Goal: Information Seeking & Learning: Learn about a topic

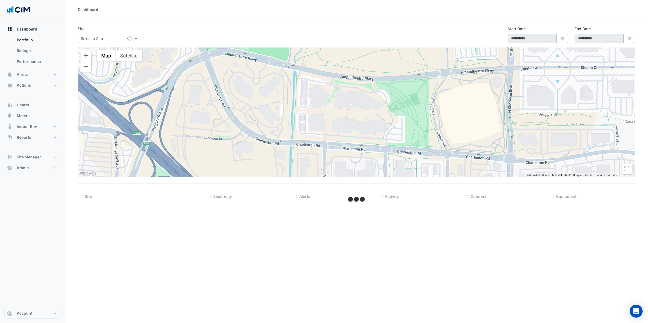
type input "**********"
select select "**"
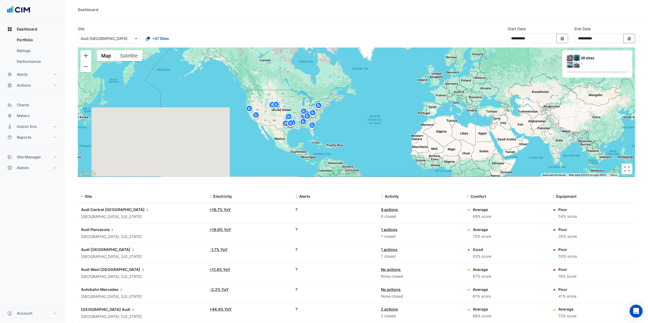
drag, startPoint x: 373, startPoint y: 90, endPoint x: 230, endPoint y: 141, distance: 151.5
click at [230, 141] on div "To activate drag with keyboard, press Alt + Enter. Once in keyboard drag state,…" at bounding box center [356, 112] width 557 height 130
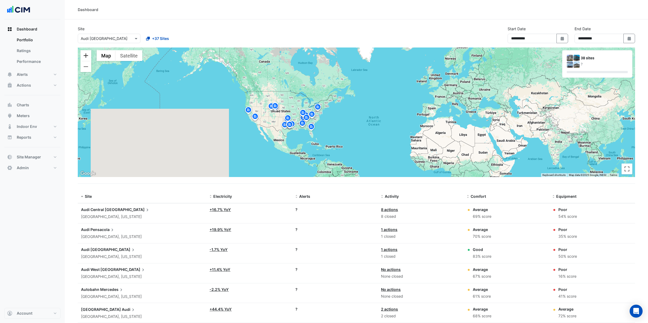
click at [86, 55] on button "Zoom in" at bounding box center [85, 55] width 11 height 11
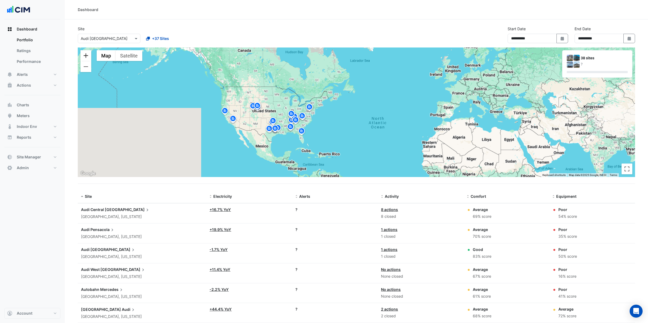
click at [86, 55] on button "Zoom in" at bounding box center [85, 55] width 11 height 11
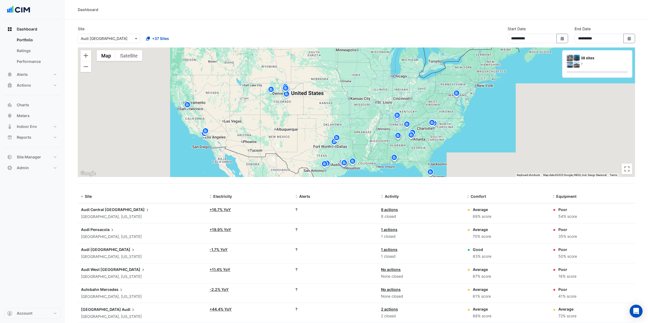
drag, startPoint x: 172, startPoint y: 88, endPoint x: 429, endPoint y: 73, distance: 256.5
click at [429, 73] on div "To activate drag with keyboard, press Alt + Enter. Once in keyboard drag state,…" at bounding box center [356, 112] width 557 height 130
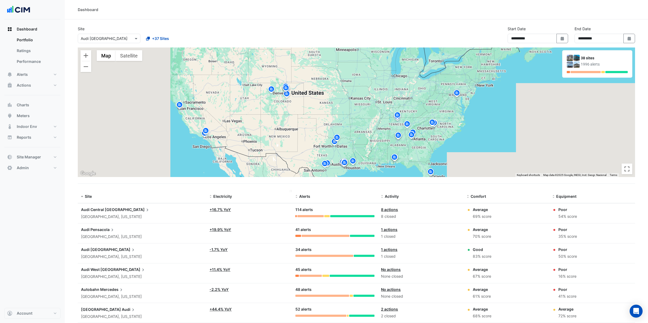
click at [224, 197] on span "Electricity" at bounding box center [222, 196] width 19 height 5
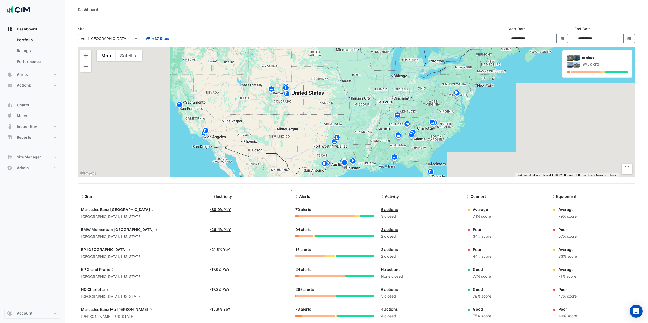
click at [224, 197] on span "Electricity" at bounding box center [222, 196] width 19 height 5
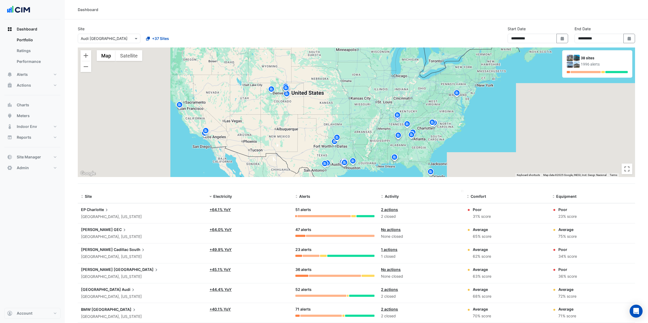
click at [396, 196] on span "Activity" at bounding box center [392, 196] width 14 height 5
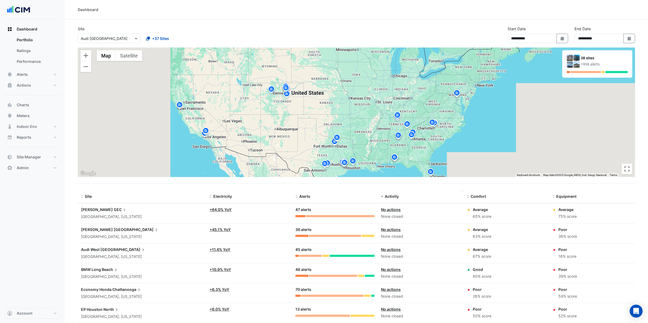
click at [396, 196] on span "Activity" at bounding box center [392, 196] width 14 height 5
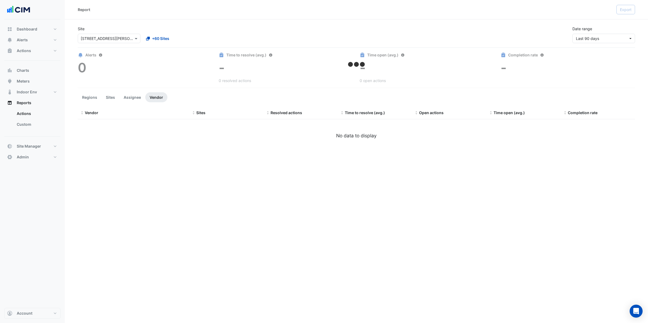
select select "**"
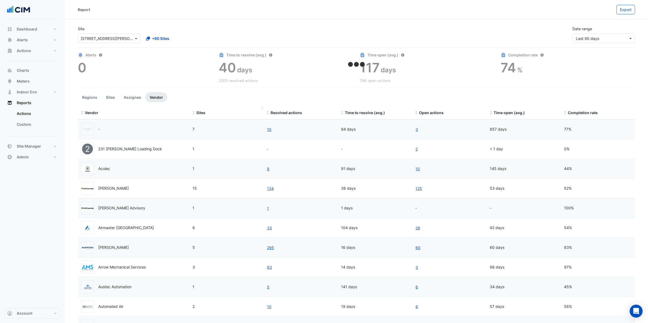
click at [202, 113] on span "Sites" at bounding box center [200, 112] width 9 height 5
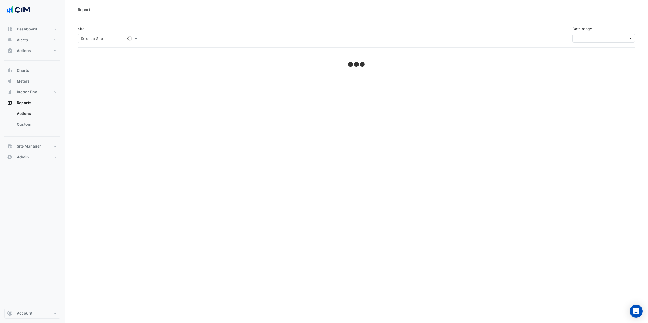
select select "**"
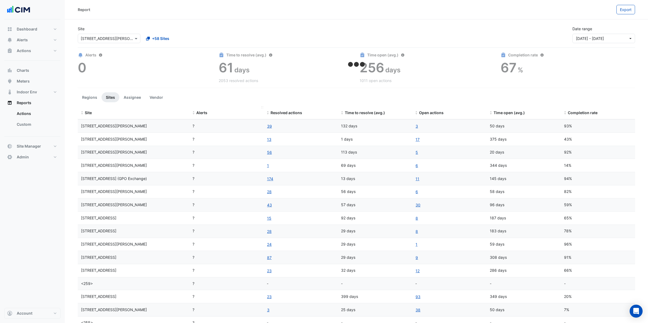
click at [198, 113] on span "Alerts" at bounding box center [201, 112] width 11 height 5
click at [158, 97] on button "Vendor" at bounding box center [156, 97] width 22 height 10
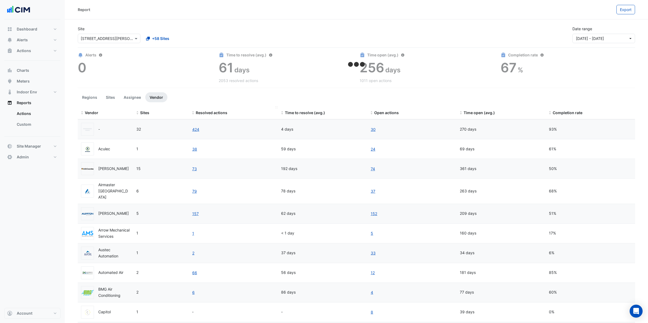
click at [202, 112] on span "Resolved actions" at bounding box center [212, 112] width 32 height 5
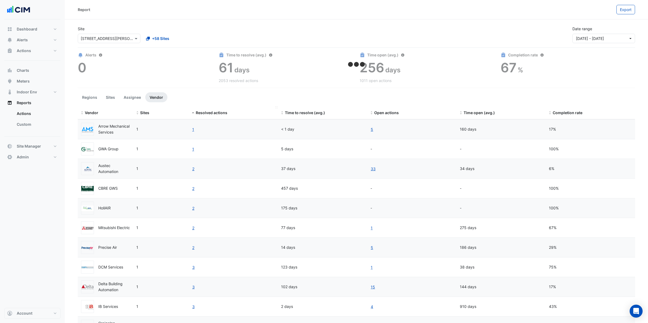
click at [202, 112] on span "Resolved actions" at bounding box center [212, 112] width 32 height 5
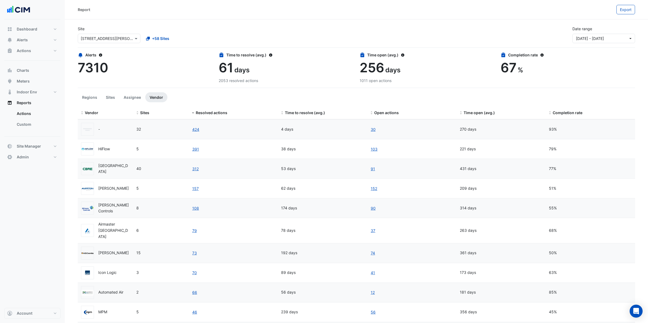
drag, startPoint x: 281, startPoint y: 150, endPoint x: 297, endPoint y: 150, distance: 15.7
click at [297, 150] on div "38 days" at bounding box center [322, 149] width 83 height 6
drag, startPoint x: 555, startPoint y: 149, endPoint x: 563, endPoint y: 149, distance: 7.8
click at [563, 149] on div "79%" at bounding box center [590, 149] width 83 height 6
click at [134, 99] on button "Assignee" at bounding box center [132, 97] width 26 height 10
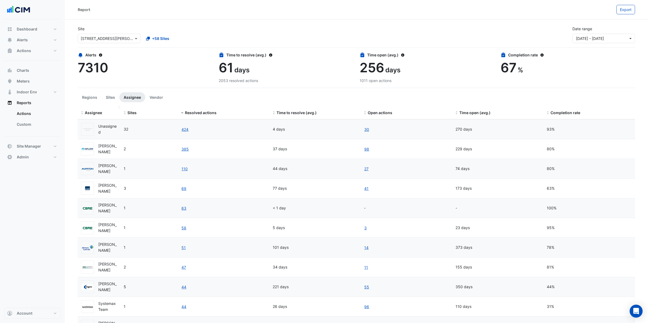
click at [98, 113] on span "Assignee" at bounding box center [93, 112] width 17 height 5
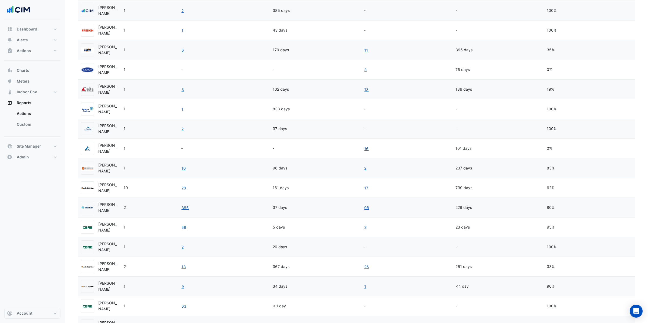
scroll to position [237, 0]
drag, startPoint x: 267, startPoint y: 89, endPoint x: 289, endPoint y: 89, distance: 21.9
click at [300, 89] on div "Ben Campbell 1 3 102 days 13 136 days 19%" at bounding box center [356, 88] width 557 height 19
drag, startPoint x: 289, startPoint y: 89, endPoint x: 268, endPoint y: 90, distance: 20.5
click at [268, 90] on div "Ben Campbell 1 3 102 days 13 136 days 19%" at bounding box center [356, 88] width 557 height 19
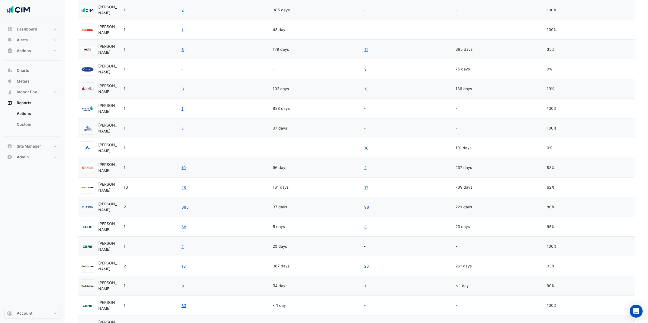
drag, startPoint x: 553, startPoint y: 88, endPoint x: 540, endPoint y: 89, distance: 13.3
click at [540, 89] on div "Ben Campbell 1 3 102 days 13 136 days 19%" at bounding box center [356, 88] width 557 height 19
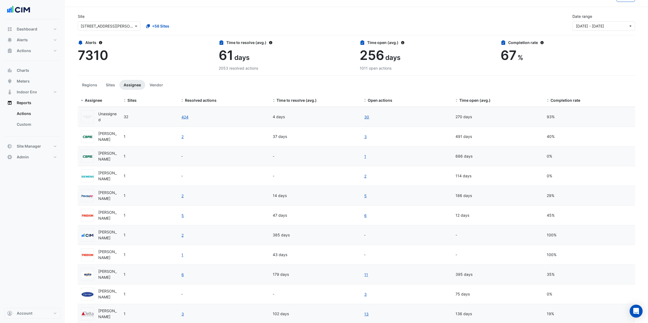
scroll to position [11, 0]
click at [87, 87] on button "Regions" at bounding box center [90, 86] width 24 height 10
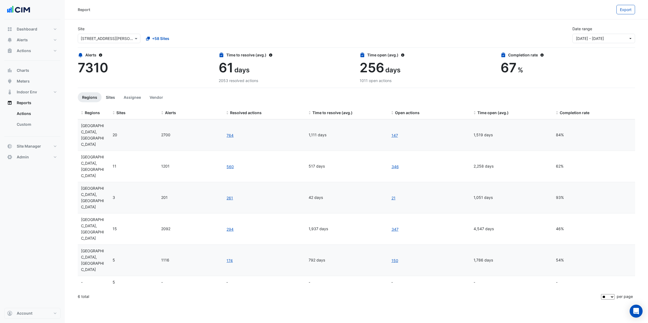
click at [111, 97] on button "Sites" at bounding box center [110, 97] width 18 height 10
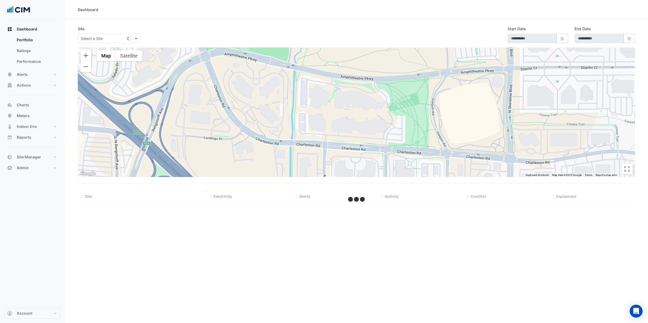
type input "**********"
select select "**"
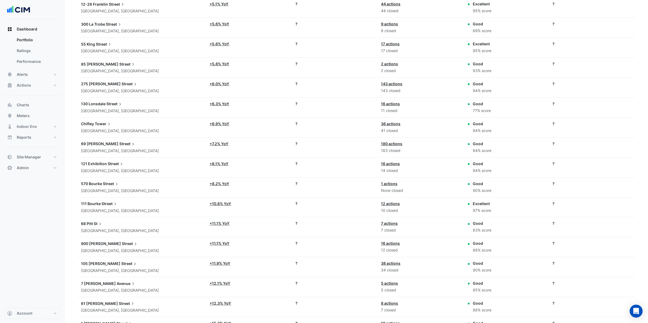
scroll to position [394, 0]
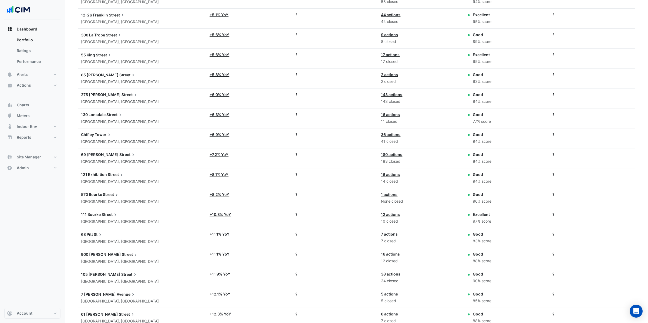
click at [95, 132] on span "Tower" at bounding box center [103, 135] width 17 height 6
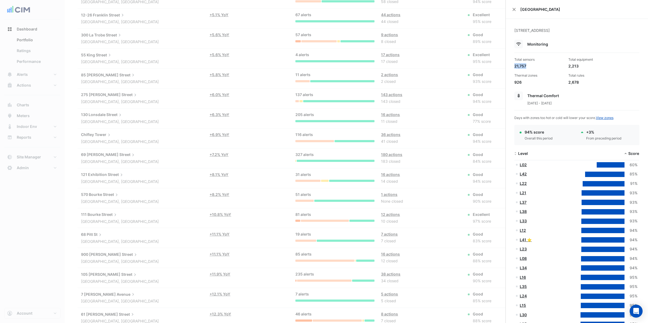
drag, startPoint x: 527, startPoint y: 67, endPoint x: 511, endPoint y: 67, distance: 15.7
drag, startPoint x: 569, startPoint y: 66, endPoint x: 580, endPoint y: 65, distance: 11.9
click at [580, 65] on div "2,213" at bounding box center [593, 66] width 50 height 6
drag, startPoint x: 568, startPoint y: 60, endPoint x: 597, endPoint y: 58, distance: 28.6
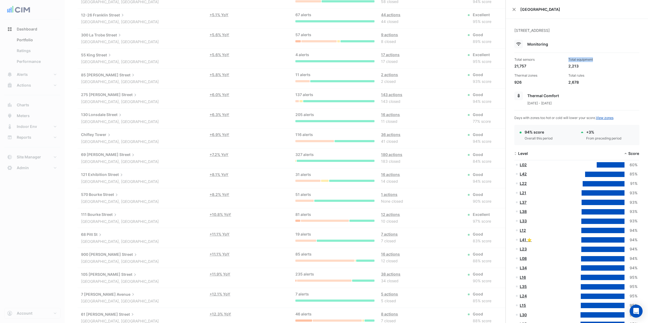
click at [597, 58] on div "Total equipment" at bounding box center [593, 59] width 50 height 5
click at [515, 83] on div "926" at bounding box center [539, 82] width 50 height 6
drag, startPoint x: 518, startPoint y: 82, endPoint x: 513, endPoint y: 82, distance: 4.9
click at [513, 82] on div "Thermal zones 926" at bounding box center [539, 79] width 54 height 12
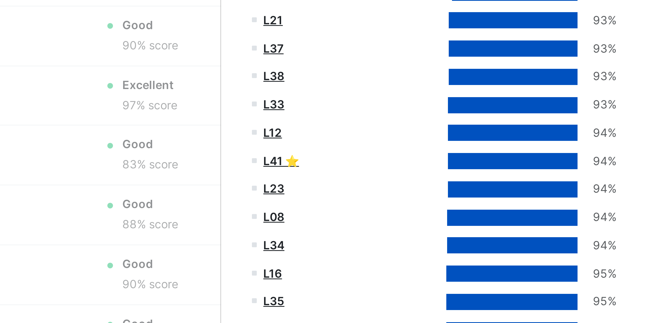
scroll to position [394, 0]
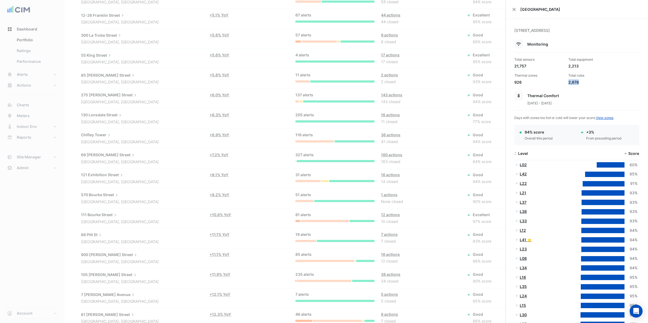
drag, startPoint x: 569, startPoint y: 83, endPoint x: 583, endPoint y: 82, distance: 14.9
click at [583, 82] on div "2,678" at bounding box center [593, 82] width 50 height 6
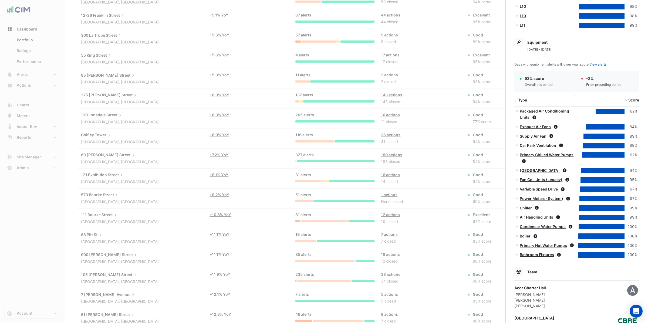
scroll to position [480, 0]
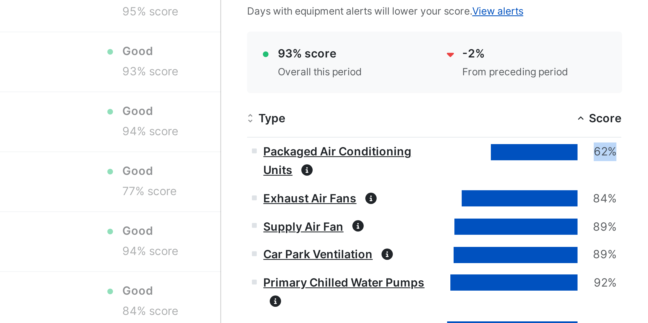
drag, startPoint x: 630, startPoint y: 108, endPoint x: 636, endPoint y: 108, distance: 6.2
click at [636, 108] on div "62%" at bounding box center [630, 109] width 13 height 6
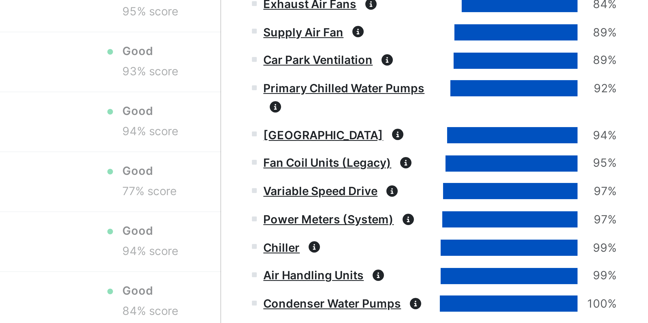
scroll to position [545, 0]
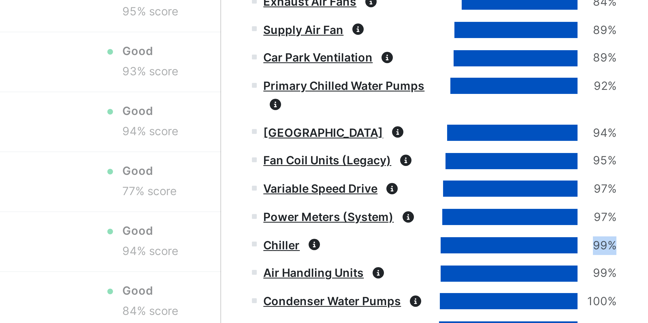
drag, startPoint x: 629, startPoint y: 140, endPoint x: 637, endPoint y: 139, distance: 7.6
click at [637, 139] on div "99%" at bounding box center [630, 140] width 13 height 6
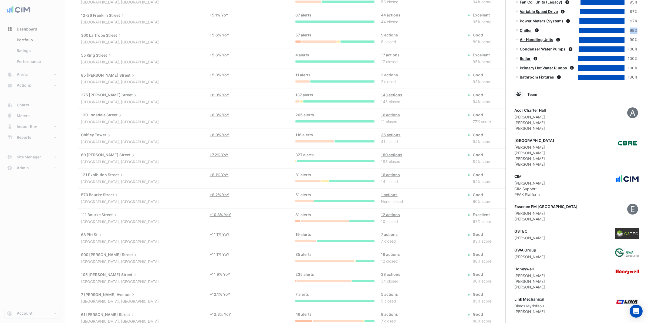
scroll to position [661, 0]
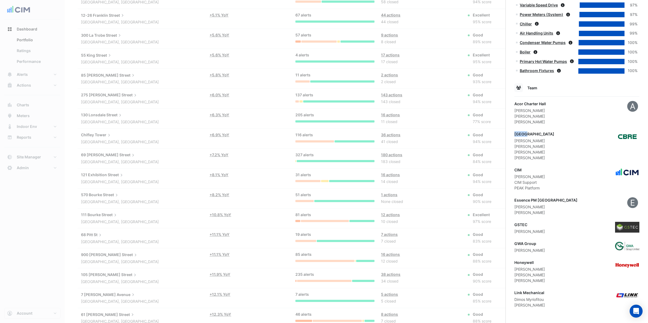
drag, startPoint x: 513, startPoint y: 135, endPoint x: 526, endPoint y: 135, distance: 13.0
drag, startPoint x: 514, startPoint y: 263, endPoint x: 538, endPoint y: 265, distance: 23.3
click at [538, 265] on div "Honeywell" at bounding box center [529, 263] width 30 height 6
drag, startPoint x: 515, startPoint y: 292, endPoint x: 598, endPoint y: 302, distance: 84.4
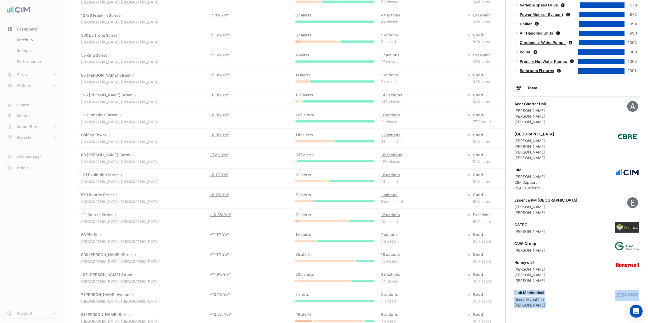
click at [598, 302] on div "Link Mechanical Dimos Myriofitou Lionel Dunkley" at bounding box center [576, 299] width 125 height 18
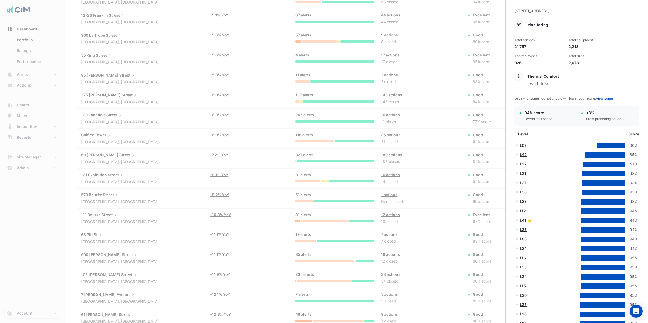
scroll to position [0, 0]
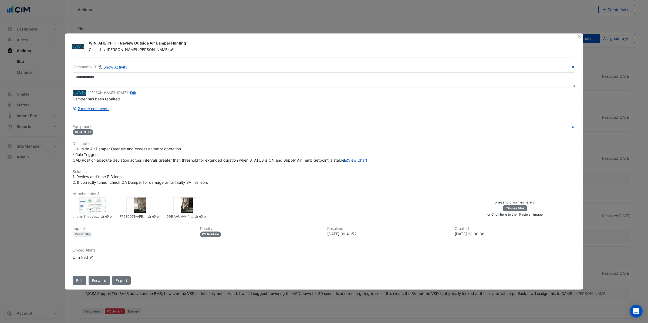
drag, startPoint x: 97, startPoint y: 41, endPoint x: 189, endPoint y: 38, distance: 91.2
click at [189, 40] on div "WIN: AHU-N-11 - Review Outside Air Damper Hunting" at bounding box center [329, 43] width 481 height 6
click at [176, 42] on div "WIN: AHU-N-11 - Review Outside Air Damper Hunting" at bounding box center [329, 43] width 481 height 6
click at [573, 65] on icon "button" at bounding box center [573, 66] width 4 height 3
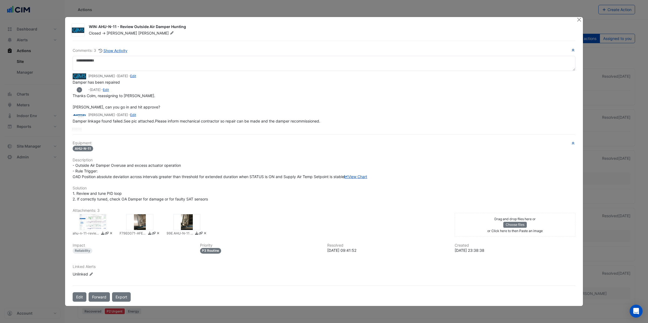
drag, startPoint x: 89, startPoint y: 73, endPoint x: 115, endPoint y: 82, distance: 27.9
click at [108, 74] on small "Mitch Baillie - 3 years and 9 months ago - Edit" at bounding box center [112, 76] width 48 height 5
drag, startPoint x: 89, startPoint y: 112, endPoint x: 114, endPoint y: 115, distance: 25.0
click at [112, 113] on small "Colm Merrigan - 3 years and 9 months ago - Edit" at bounding box center [112, 115] width 48 height 5
drag, startPoint x: 73, startPoint y: 162, endPoint x: 187, endPoint y: 160, distance: 114.2
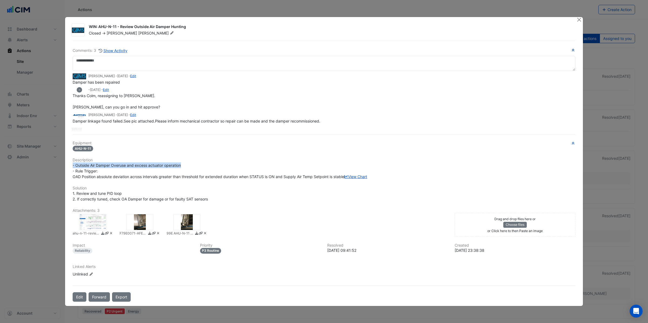
click at [187, 162] on div "- Outside Air Damper Overuse and excess actuator operation - Rule Trigger: OAD …" at bounding box center [324, 170] width 502 height 17
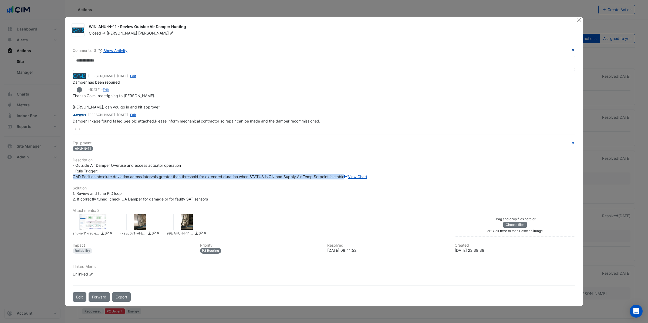
drag, startPoint x: 73, startPoint y: 174, endPoint x: 343, endPoint y: 176, distance: 270.1
click at [353, 175] on div "- Outside Air Damper Overuse and excess actuator operation - Rule Trigger: OAD …" at bounding box center [324, 170] width 502 height 17
click at [344, 179] on link "View Chart" at bounding box center [355, 176] width 23 height 5
drag, startPoint x: 88, startPoint y: 112, endPoint x: 110, endPoint y: 115, distance: 22.1
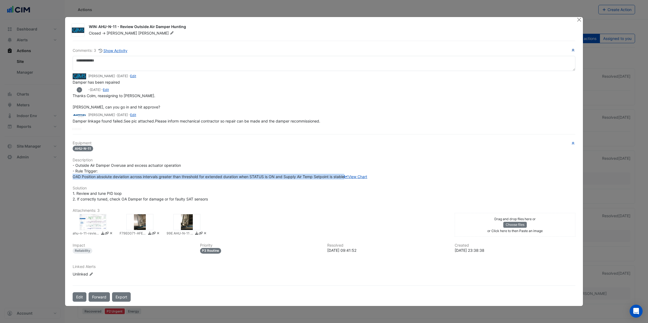
click at [110, 113] on small "Colm Merrigan - 3 years and 9 months ago - Edit" at bounding box center [112, 115] width 48 height 5
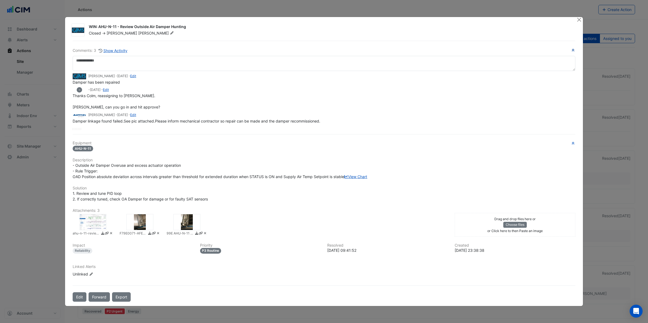
click at [182, 225] on div at bounding box center [186, 222] width 27 height 16
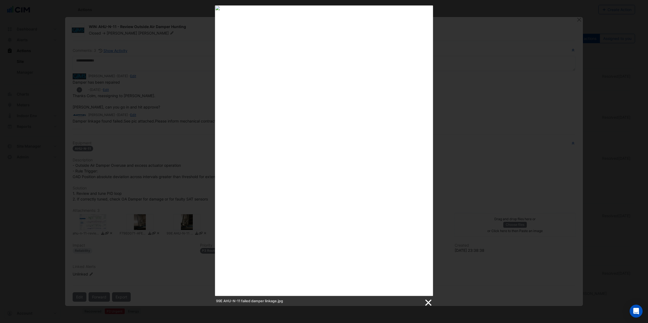
click at [427, 305] on link at bounding box center [428, 303] width 8 height 8
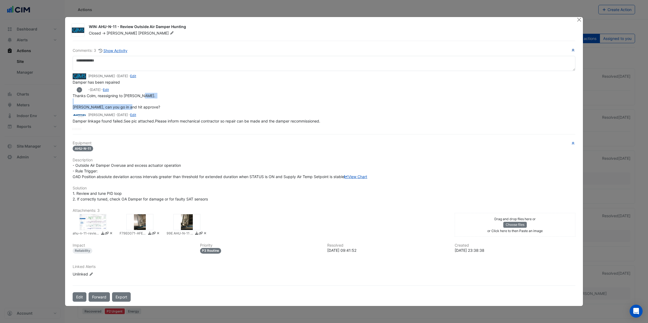
drag, startPoint x: 73, startPoint y: 104, endPoint x: 147, endPoint y: 103, distance: 73.4
click at [147, 103] on div "Thanks Colm, reassigning to Ethan. Nathan, can you go in and hit approve?" at bounding box center [324, 101] width 502 height 17
click at [140, 226] on div at bounding box center [139, 222] width 27 height 16
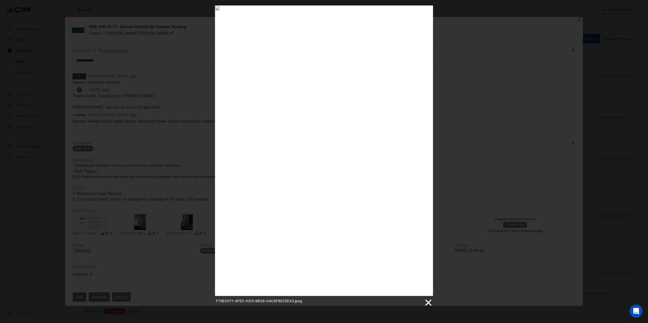
click at [429, 302] on link at bounding box center [428, 303] width 8 height 8
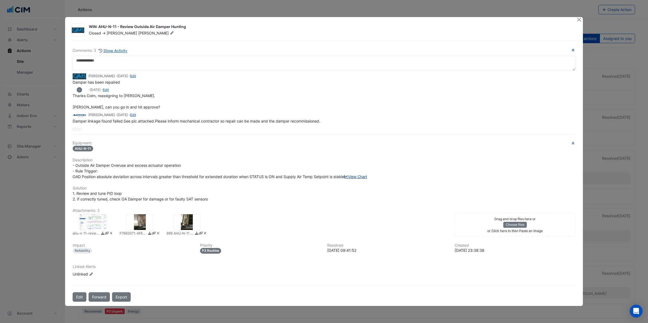
click at [344, 179] on link "View Chart" at bounding box center [355, 176] width 23 height 5
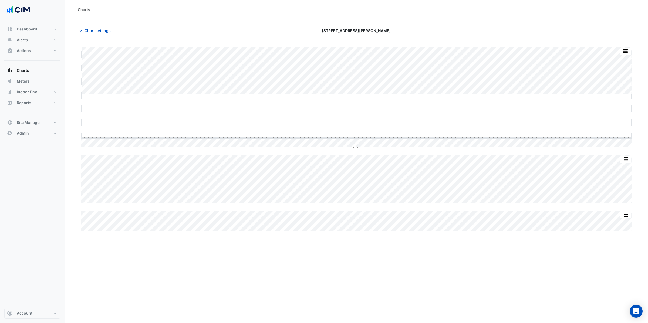
drag, startPoint x: 355, startPoint y: 95, endPoint x: 358, endPoint y: 139, distance: 43.5
drag, startPoint x: 356, startPoint y: 139, endPoint x: 359, endPoint y: 162, distance: 22.9
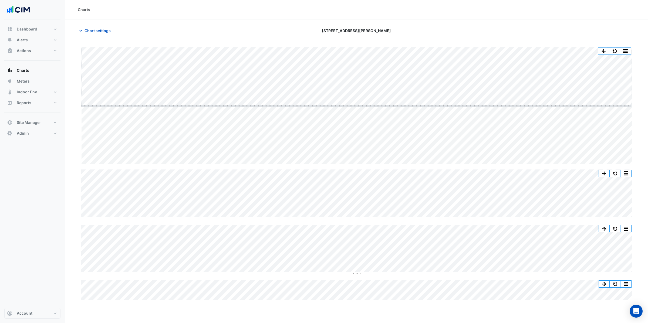
drag, startPoint x: 355, startPoint y: 164, endPoint x: 357, endPoint y: 106, distance: 58.0
drag, startPoint x: 355, startPoint y: 162, endPoint x: 348, endPoint y: 259, distance: 97.4
drag, startPoint x: 357, startPoint y: 262, endPoint x: 340, endPoint y: 180, distance: 83.8
drag, startPoint x: 355, startPoint y: 181, endPoint x: 355, endPoint y: 185, distance: 4.1
drag, startPoint x: 355, startPoint y: 242, endPoint x: 360, endPoint y: 277, distance: 35.1
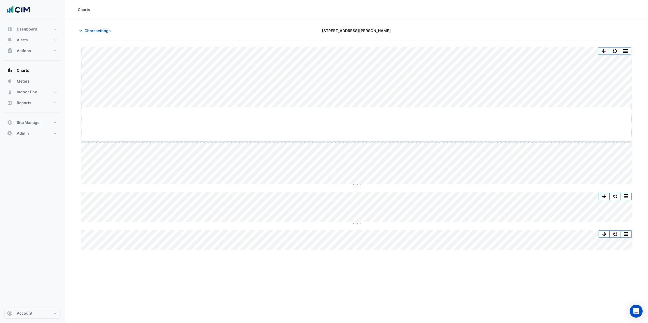
drag, startPoint x: 356, startPoint y: 107, endPoint x: 338, endPoint y: 141, distance: 38.5
click at [91, 31] on span "Chart settings" at bounding box center [97, 31] width 26 height 6
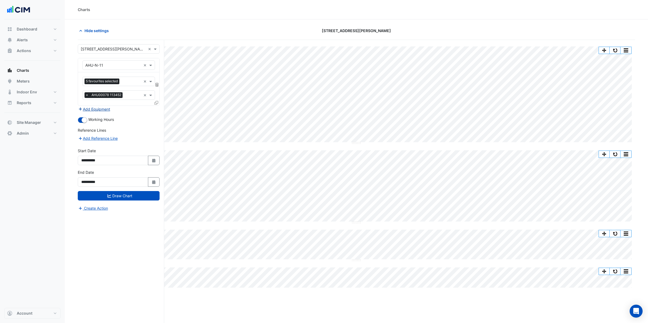
click at [99, 110] on button "Add Equipment" at bounding box center [94, 109] width 33 height 6
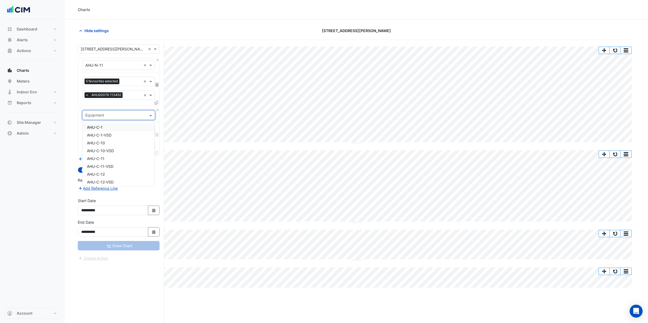
click at [98, 119] on div "Equipment" at bounding box center [118, 114] width 73 height 9
type input "**"
click at [98, 128] on span "CH-01" at bounding box center [92, 127] width 11 height 5
click at [100, 131] on input "text" at bounding box center [115, 132] width 60 height 6
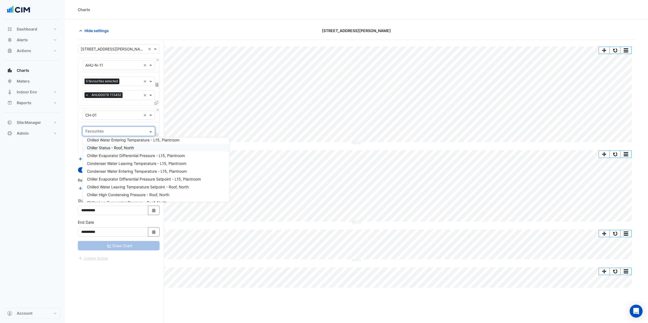
scroll to position [32, 0]
click at [144, 159] on span "Condenser Water Leaving Temperature - L15, Plantroom" at bounding box center [136, 158] width 99 height 5
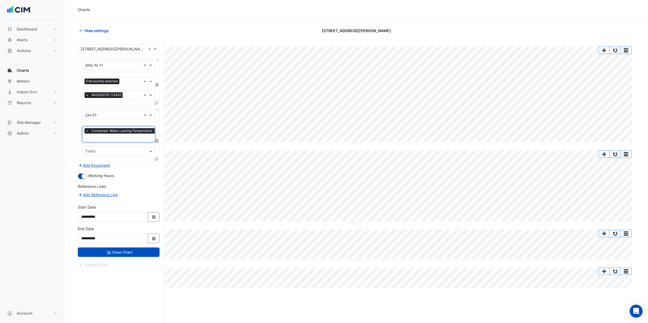
scroll to position [1, 0]
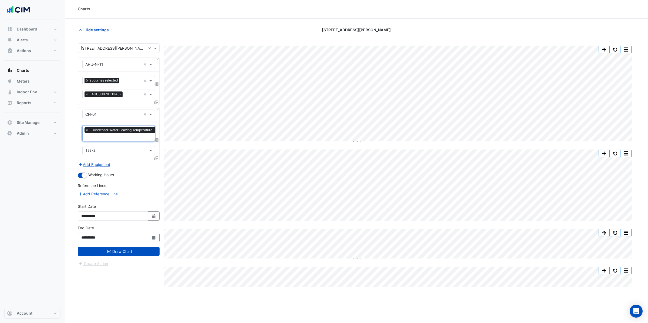
click at [120, 137] on input "text" at bounding box center [133, 138] width 96 height 6
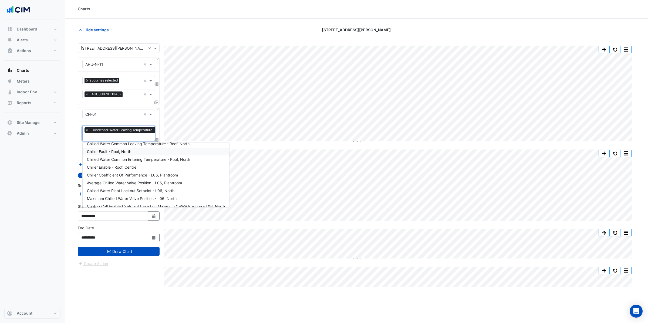
scroll to position [165, 0]
click at [110, 137] on input "text" at bounding box center [133, 138] width 96 height 6
click at [74, 140] on section "Hide settings [STREET_ADDRESS][PERSON_NAME] Split All Split None Print Save as …" at bounding box center [356, 181] width 583 height 324
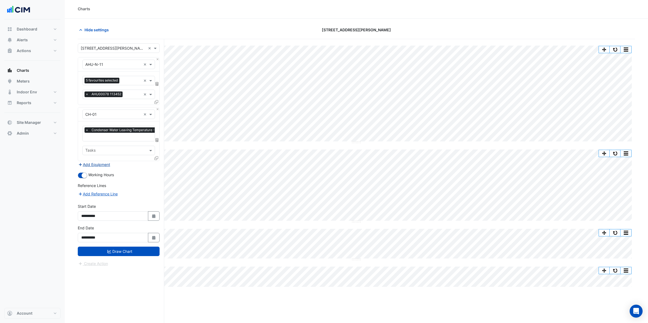
click at [103, 163] on button "Add Equipment" at bounding box center [94, 164] width 33 height 6
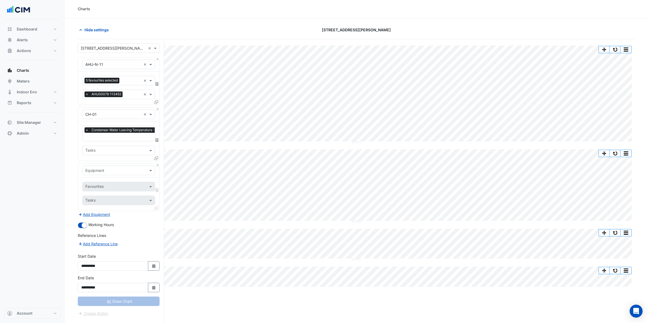
click at [101, 171] on input "text" at bounding box center [113, 171] width 56 height 6
type input "*****"
click at [98, 182] on span "Weather" at bounding box center [94, 182] width 15 height 5
click at [98, 187] on input "text" at bounding box center [115, 187] width 60 height 6
click at [100, 213] on span "Temperature ([PERSON_NAME])" at bounding box center [115, 214] width 57 height 5
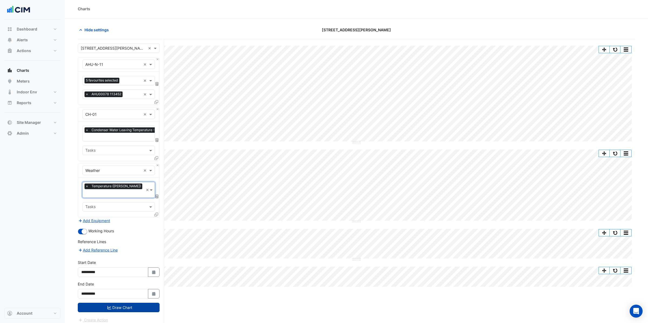
click at [121, 303] on button "Draw Chart" at bounding box center [119, 307] width 82 height 9
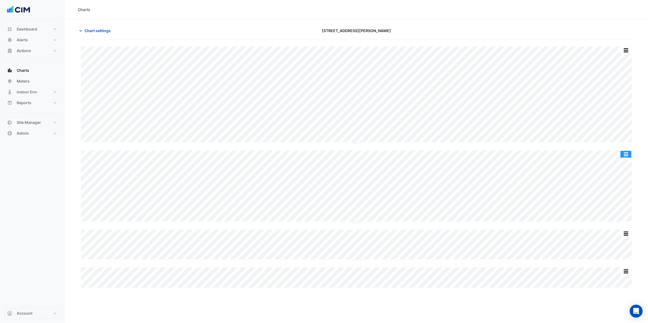
click at [627, 155] on button "button" at bounding box center [625, 154] width 11 height 7
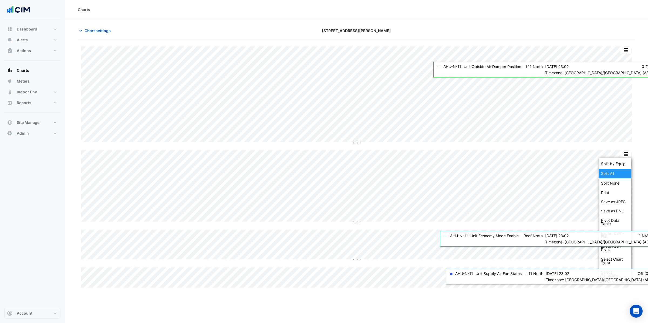
click at [614, 175] on div "Split All" at bounding box center [614, 174] width 32 height 10
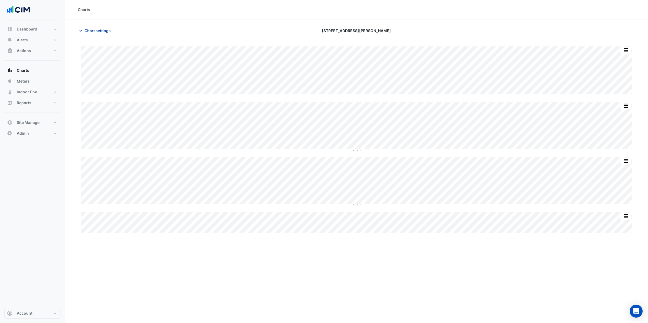
click at [97, 30] on span "Chart settings" at bounding box center [97, 31] width 26 height 6
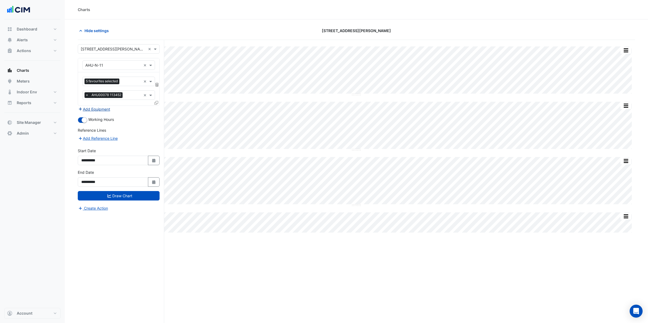
click at [96, 109] on button "Add Equipment" at bounding box center [94, 109] width 33 height 6
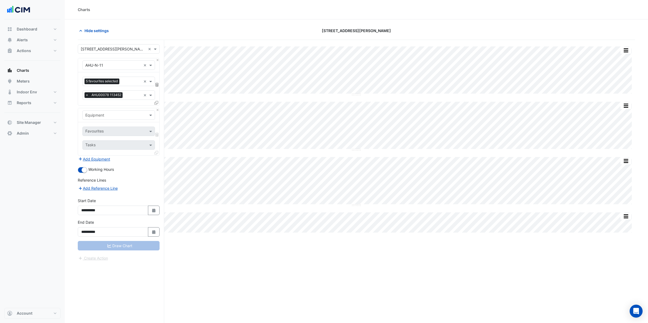
click at [97, 116] on input "text" at bounding box center [113, 116] width 56 height 6
type input "*"
click at [100, 141] on span "AHU-C-10" at bounding box center [96, 143] width 18 height 5
click at [101, 132] on input "text" at bounding box center [112, 132] width 55 height 6
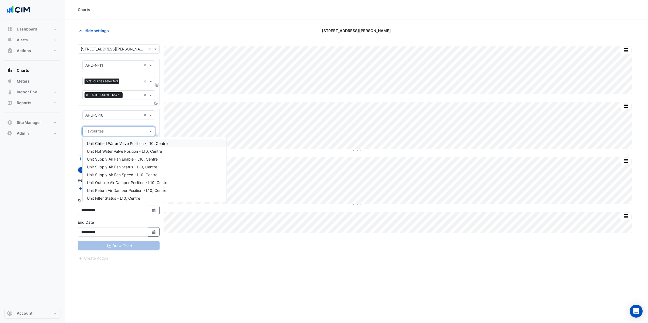
click at [116, 143] on span "Unit Chilled Water Valve Position - L10, Centre" at bounding box center [127, 143] width 81 height 5
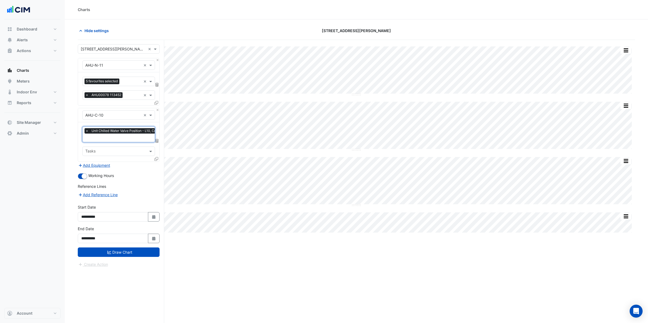
click at [98, 138] on input "text" at bounding box center [125, 138] width 80 height 6
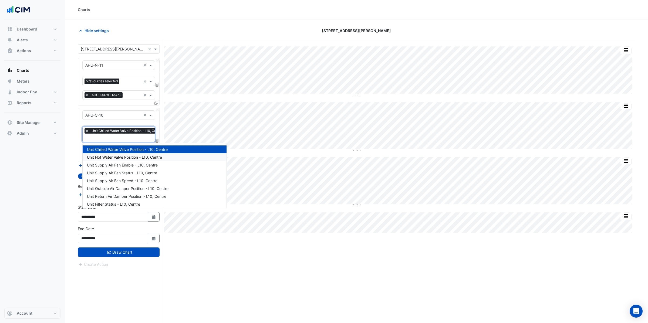
click at [114, 155] on span "Unit Hot Water Valve Position - L10, Centre" at bounding box center [124, 157] width 75 height 5
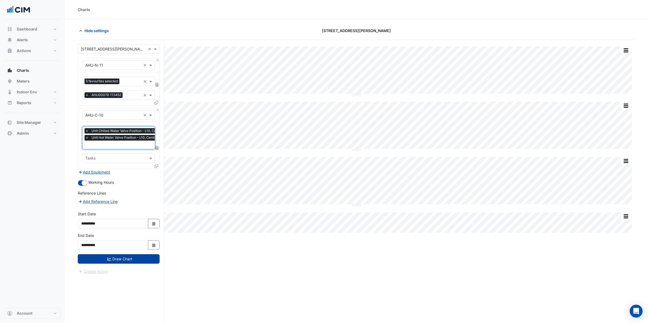
click at [119, 260] on button "Draw Chart" at bounding box center [119, 258] width 82 height 9
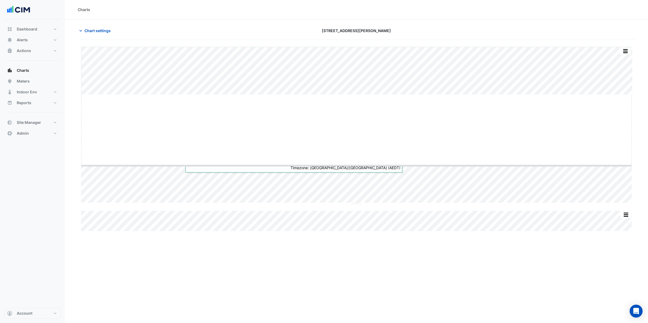
drag, startPoint x: 356, startPoint y: 95, endPoint x: 360, endPoint y: 166, distance: 71.1
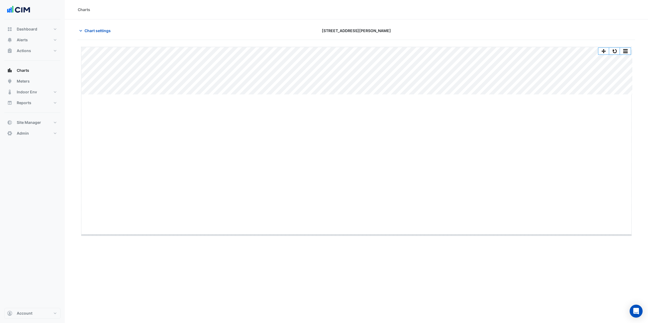
drag, startPoint x: 354, startPoint y: 94, endPoint x: 346, endPoint y: 234, distance: 140.5
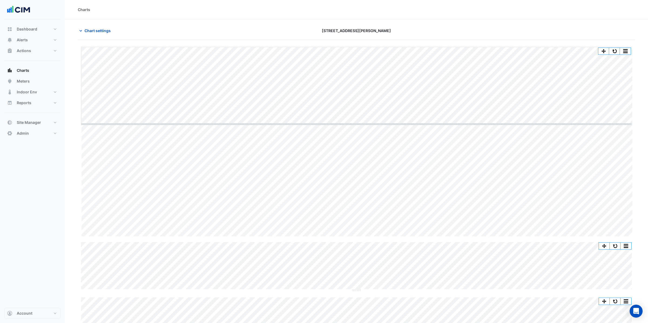
drag, startPoint x: 356, startPoint y: 237, endPoint x: 345, endPoint y: 121, distance: 116.3
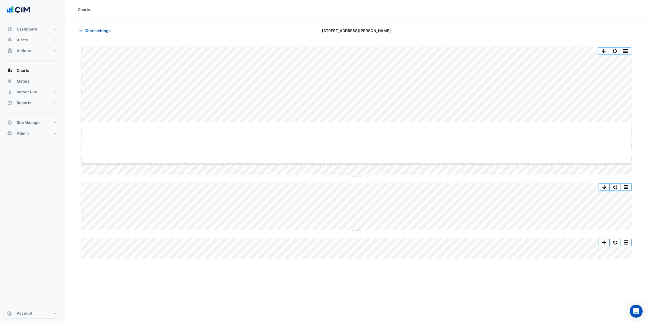
drag, startPoint x: 356, startPoint y: 122, endPoint x: 357, endPoint y: 164, distance: 41.8
click at [38, 40] on button "Alerts" at bounding box center [32, 40] width 56 height 11
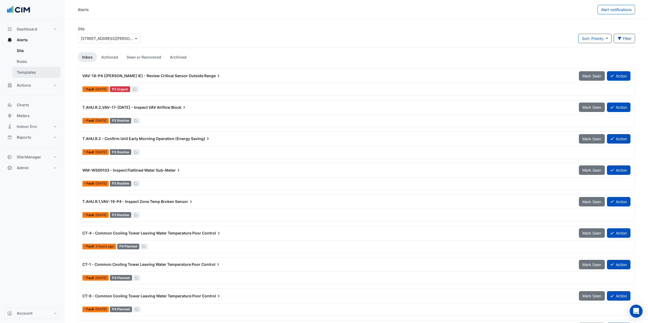
click at [26, 72] on link "Templates" at bounding box center [36, 72] width 48 height 11
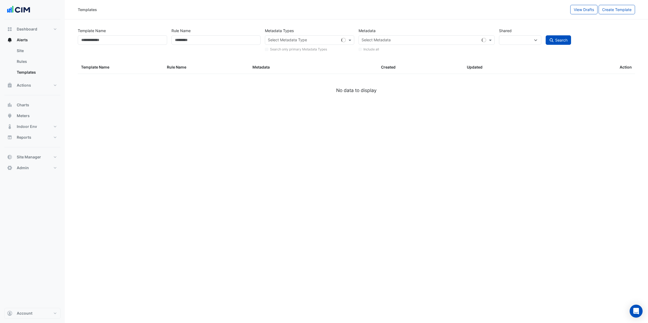
select select
select select "**"
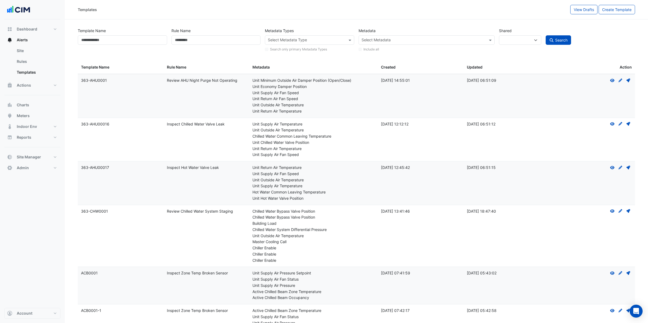
drag, startPoint x: 185, startPoint y: 125, endPoint x: 220, endPoint y: 125, distance: 35.9
click at [220, 125] on div "Rule Name: Inspect Chilled Water Valve Leak" at bounding box center [206, 124] width 79 height 6
drag, startPoint x: 184, startPoint y: 169, endPoint x: 199, endPoint y: 166, distance: 15.6
click at [199, 166] on div "Rule Name: Inspect Hot Water Valve Leak" at bounding box center [206, 168] width 79 height 6
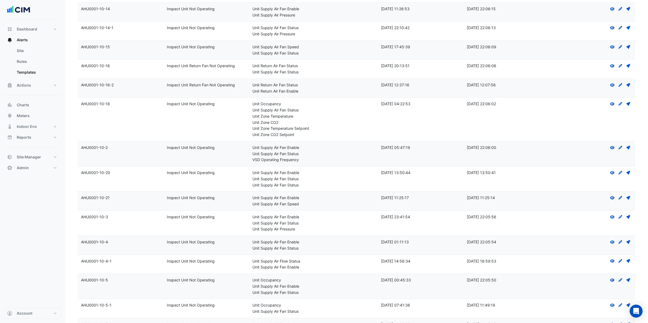
scroll to position [1248, 0]
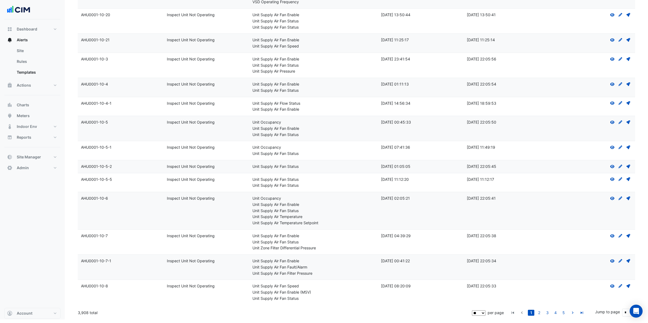
drag, startPoint x: 78, startPoint y: 316, endPoint x: 101, endPoint y: 317, distance: 23.8
click at [102, 318] on div "3,908 total" at bounding box center [274, 312] width 393 height 13
click at [538, 316] on link "2" at bounding box center [539, 313] width 6 height 6
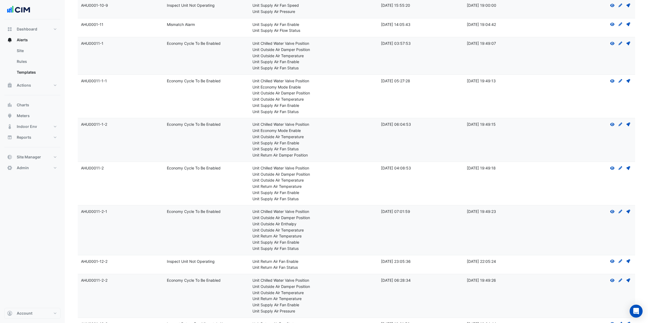
scroll to position [76, 0]
click at [620, 124] on icon "Create Draft - to edit a template, you first need to create a draft, and then s…" at bounding box center [620, 124] width 5 height 4
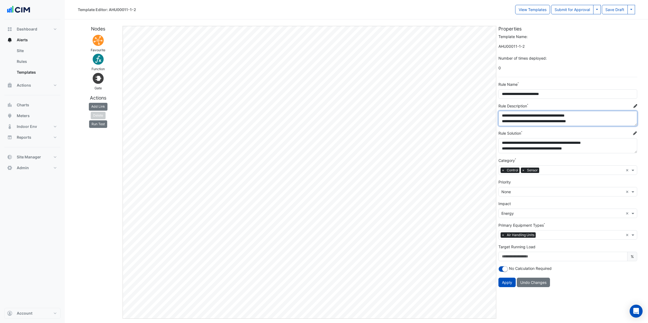
scroll to position [28, 0]
drag, startPoint x: 501, startPoint y: 116, endPoint x: 545, endPoint y: 123, distance: 44.2
click at [545, 123] on textarea "**********" at bounding box center [567, 118] width 139 height 15
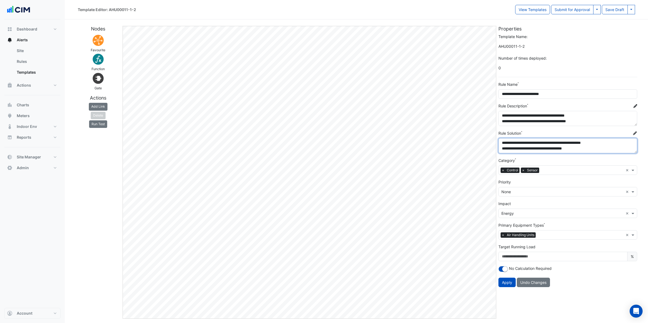
drag, startPoint x: 501, startPoint y: 143, endPoint x: 596, endPoint y: 155, distance: 96.0
click at [596, 155] on form "**********" at bounding box center [567, 160] width 139 height 253
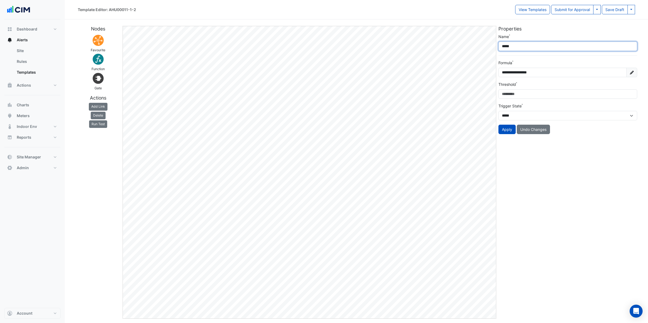
click at [526, 44] on input "*****" at bounding box center [567, 46] width 139 height 9
click at [523, 46] on input "*****" at bounding box center [567, 46] width 139 height 9
click at [529, 32] on div "Properties" at bounding box center [567, 30] width 145 height 8
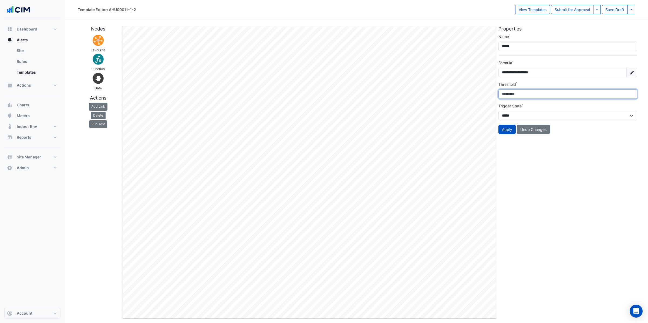
click at [512, 94] on input "*" at bounding box center [567, 93] width 139 height 9
click at [474, 96] on div "**********" at bounding box center [355, 170] width 563 height 297
click at [38, 28] on button "Dashboard" at bounding box center [32, 29] width 56 height 11
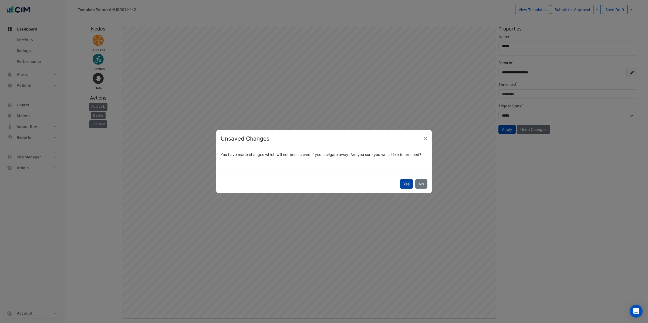
click at [408, 184] on button "Yes" at bounding box center [406, 183] width 13 height 9
select select "**"
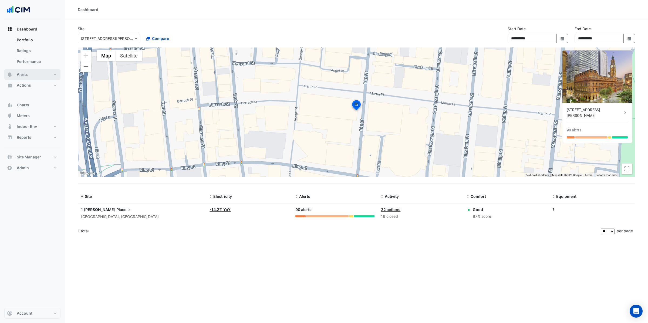
click at [22, 75] on span "Alerts" at bounding box center [22, 74] width 11 height 5
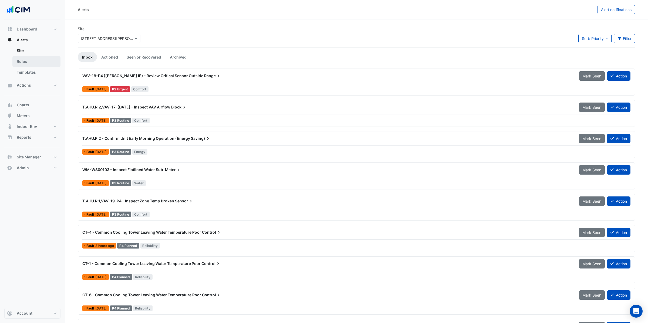
click at [24, 63] on link "Rules" at bounding box center [36, 61] width 48 height 11
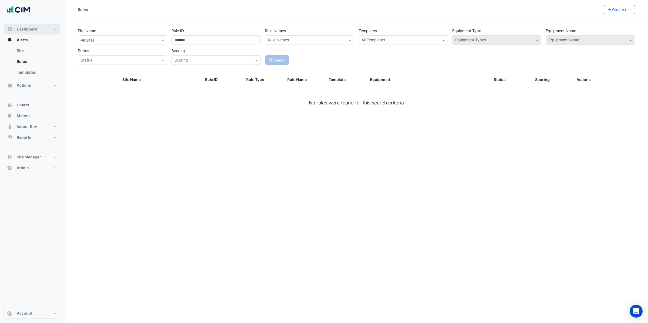
click at [25, 28] on span "Dashboard" at bounding box center [27, 28] width 21 height 5
select select "**"
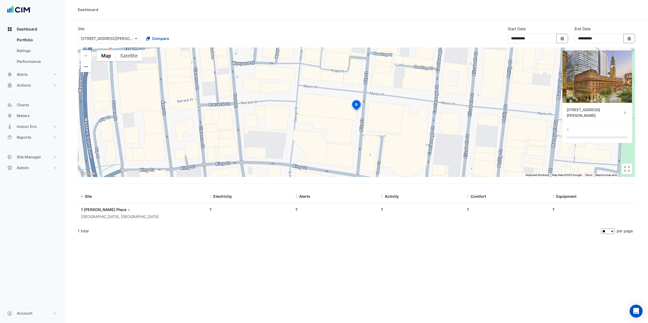
click at [101, 37] on input "text" at bounding box center [104, 39] width 46 height 6
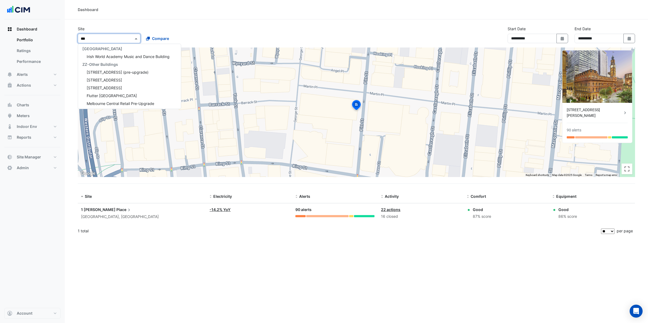
scroll to position [33, 0]
type input "****"
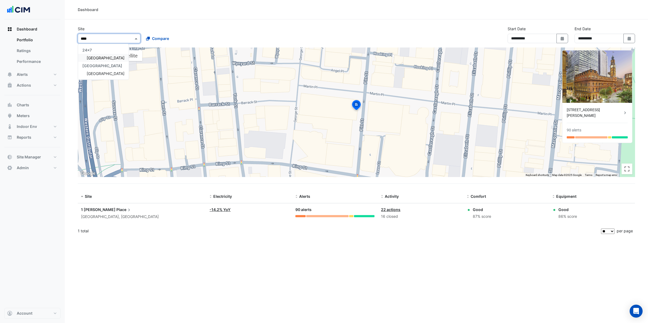
click at [91, 59] on span "[GEOGRAPHIC_DATA]" at bounding box center [106, 58] width 38 height 5
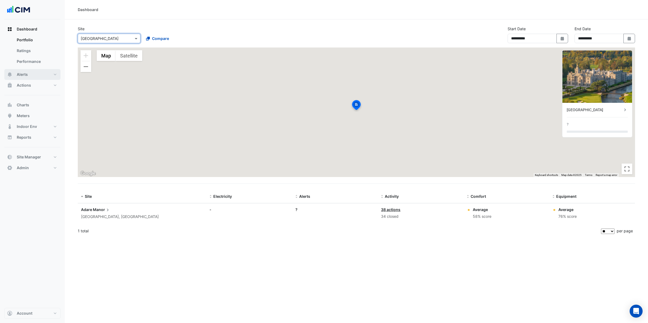
click at [33, 74] on button "Alerts" at bounding box center [32, 74] width 56 height 11
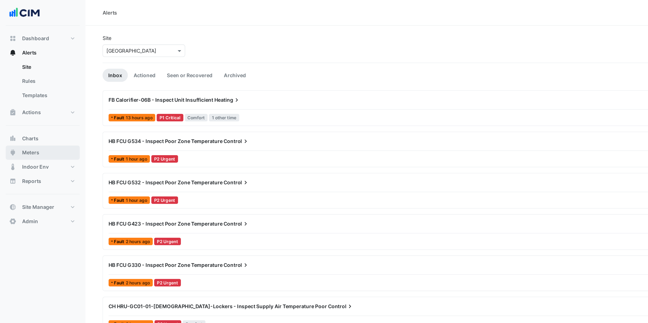
click at [27, 116] on span "Meters" at bounding box center [23, 115] width 13 height 5
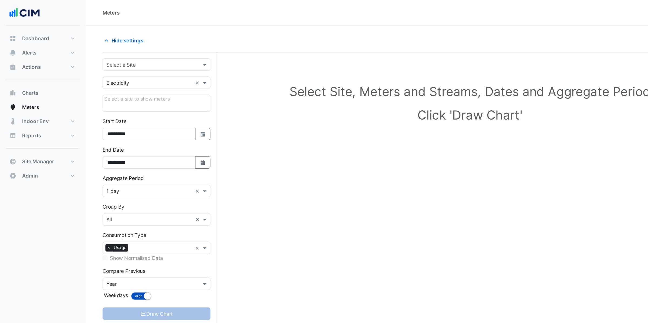
click at [101, 48] on input "text" at bounding box center [113, 49] width 65 height 6
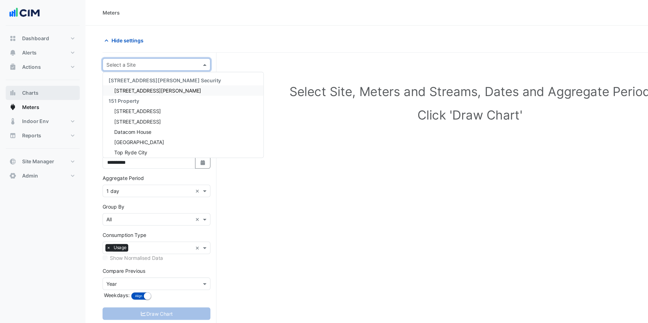
click at [34, 70] on button "Charts" at bounding box center [32, 70] width 56 height 11
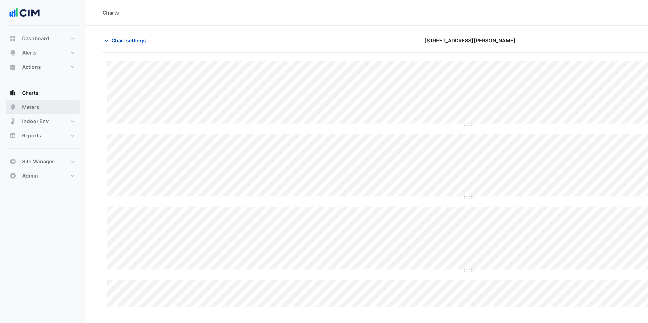
click at [28, 83] on span "Meters" at bounding box center [23, 81] width 13 height 5
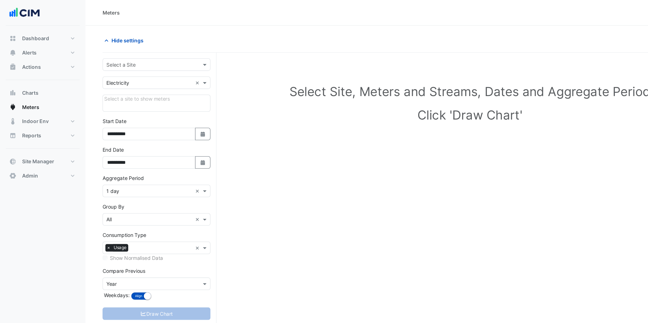
click at [110, 48] on input "text" at bounding box center [113, 49] width 65 height 6
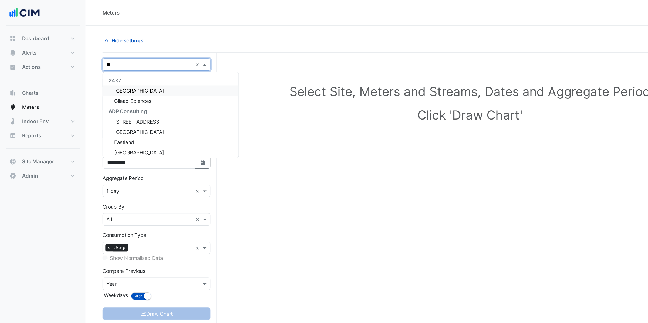
type input "***"
click at [107, 70] on span "[GEOGRAPHIC_DATA]" at bounding box center [106, 68] width 38 height 5
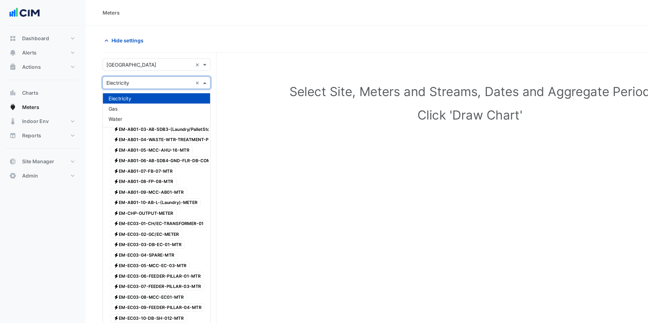
click at [106, 63] on input "text" at bounding box center [113, 63] width 65 height 6
click at [86, 83] on span "Gas" at bounding box center [85, 82] width 7 height 5
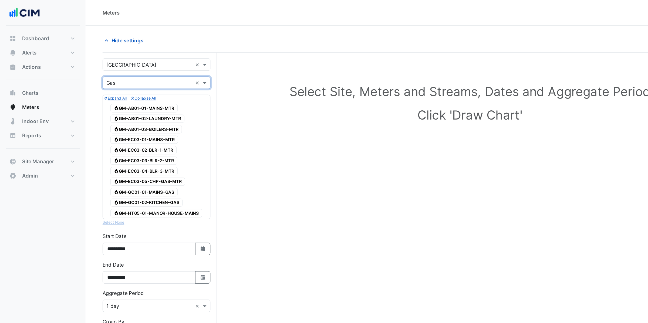
click at [96, 63] on input "text" at bounding box center [113, 63] width 65 height 6
click at [96, 90] on div "Water" at bounding box center [118, 90] width 81 height 8
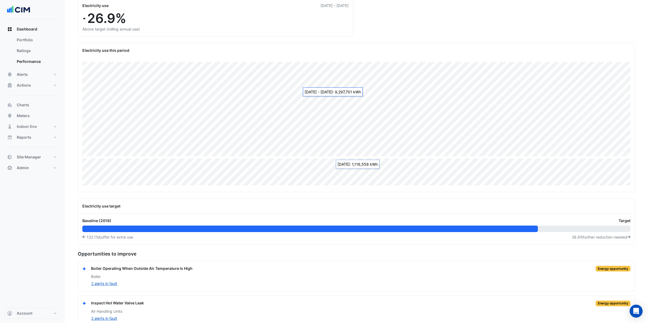
scroll to position [66, 0]
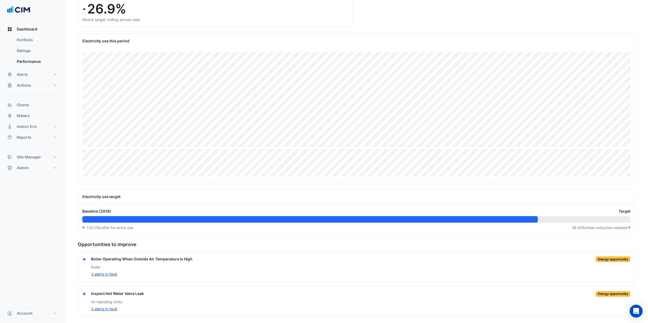
drag, startPoint x: 106, startPoint y: 259, endPoint x: 190, endPoint y: 260, distance: 83.9
click at [188, 259] on div "Boiler Operating When Outside Air Temperature Is High" at bounding box center [141, 259] width 101 height 6
drag, startPoint x: 114, startPoint y: 295, endPoint x: 149, endPoint y: 292, distance: 35.7
click at [150, 292] on div "Inspect Hot Water Valve Leak Energy opportunity" at bounding box center [360, 294] width 539 height 6
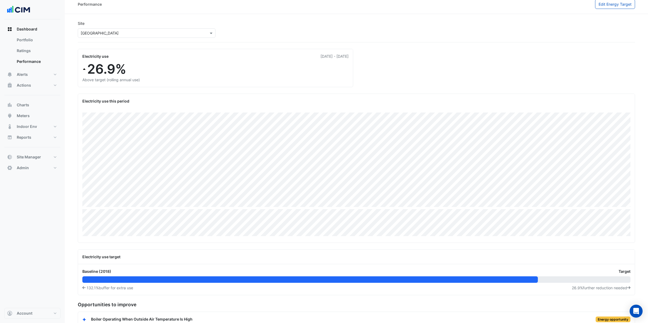
scroll to position [0, 0]
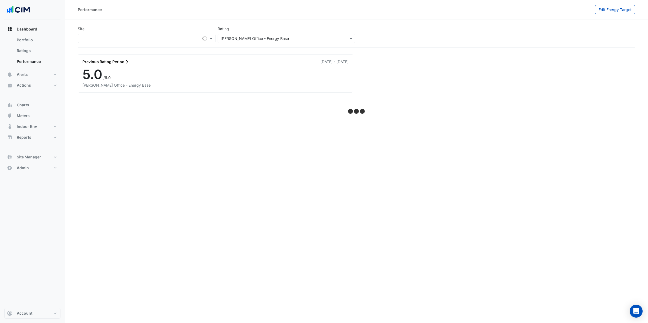
click at [256, 39] on input "text" at bounding box center [280, 39] width 121 height 6
click at [386, 43] on div "Site Select a Site × Rating Please select a Sustainability Rating [PERSON_NAME]…" at bounding box center [356, 36] width 559 height 24
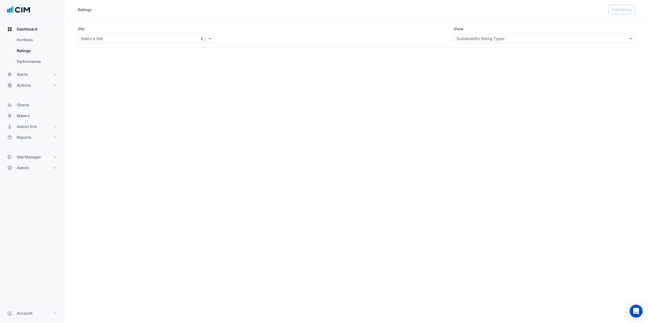
click at [498, 39] on input "text" at bounding box center [538, 39] width 165 height 6
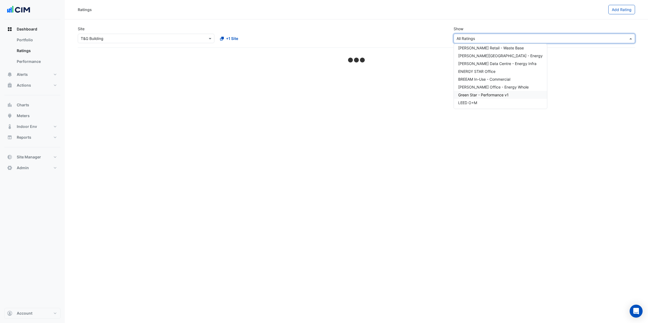
scroll to position [56, 0]
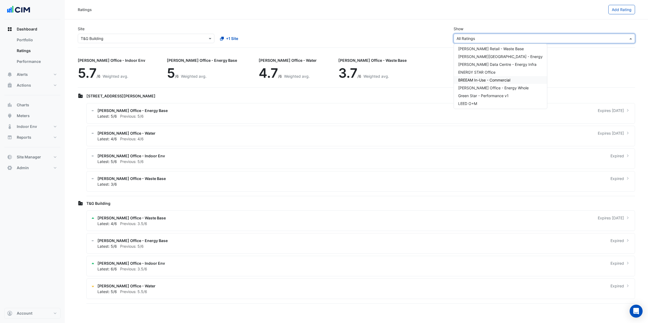
click at [439, 33] on div "Site Select a Site × T&G Building +1 Site Show Sustainability Rating Types × Al…" at bounding box center [355, 35] width 563 height 26
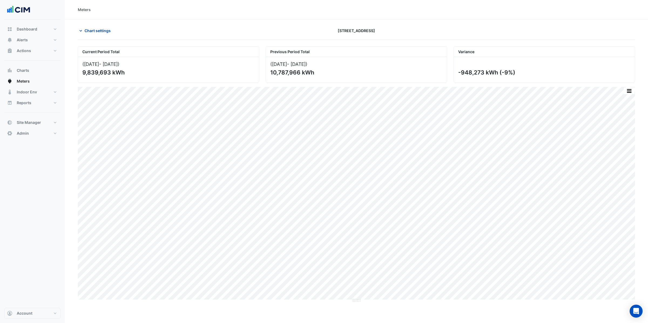
click at [90, 29] on span "Chart settings" at bounding box center [97, 31] width 26 height 6
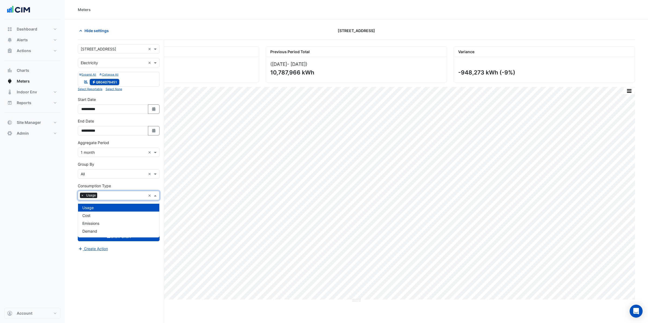
click at [103, 195] on input "text" at bounding box center [122, 196] width 46 height 6
click at [95, 223] on span "Emissions" at bounding box center [90, 223] width 17 height 5
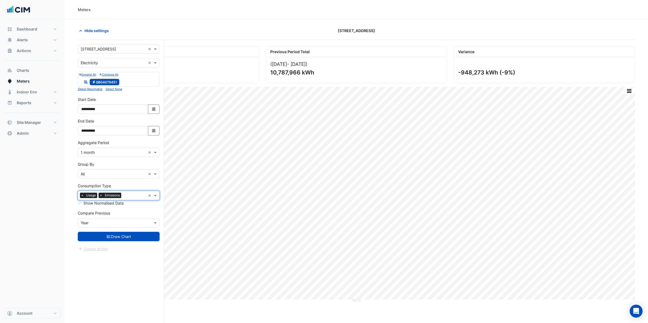
click at [82, 196] on span "×" at bounding box center [82, 195] width 5 height 5
click at [119, 238] on button "Draw Chart" at bounding box center [119, 236] width 82 height 9
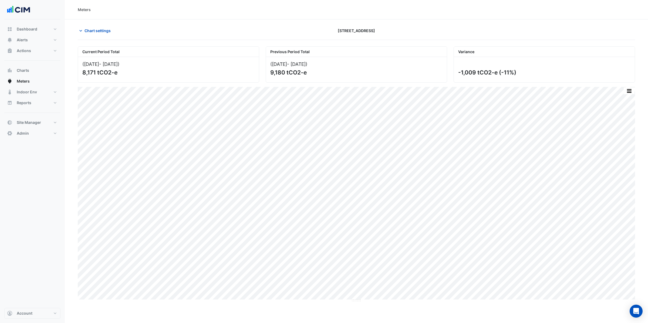
drag, startPoint x: 270, startPoint y: 73, endPoint x: 313, endPoint y: 72, distance: 42.9
click at [312, 72] on div "9,180 tCO2-e" at bounding box center [355, 72] width 171 height 7
click at [310, 72] on div "9,180 tCO2-e" at bounding box center [355, 72] width 171 height 7
click at [96, 32] on span "Chart settings" at bounding box center [97, 31] width 26 height 6
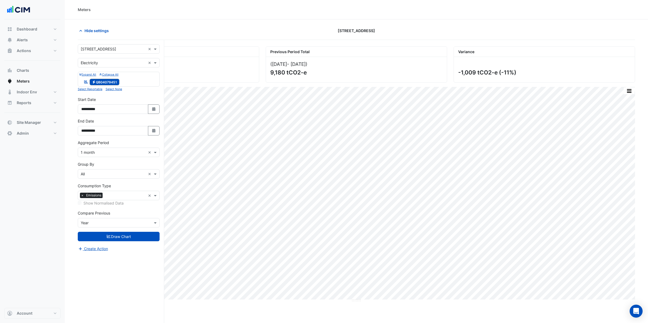
click at [134, 24] on section "Hide settings [STREET_ADDRESS] Current Period Total ([DATE] - [DATE] ) 8,171 tC…" at bounding box center [356, 181] width 583 height 324
click at [113, 62] on input "text" at bounding box center [113, 63] width 65 height 6
click at [107, 37] on div "Hide settings [STREET_ADDRESS]" at bounding box center [356, 33] width 557 height 14
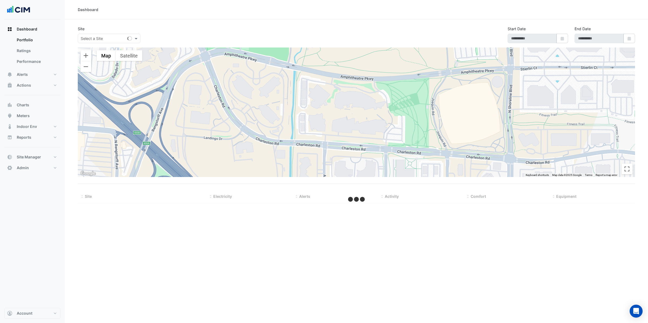
select select "**"
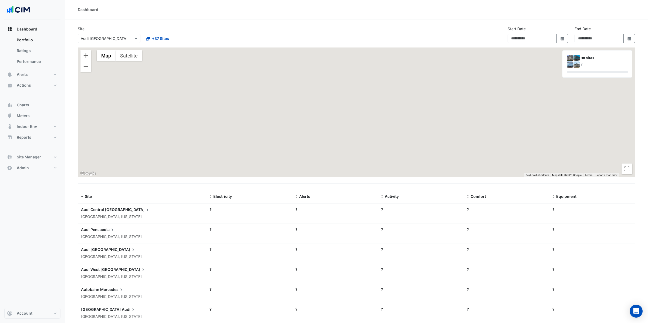
type input "**********"
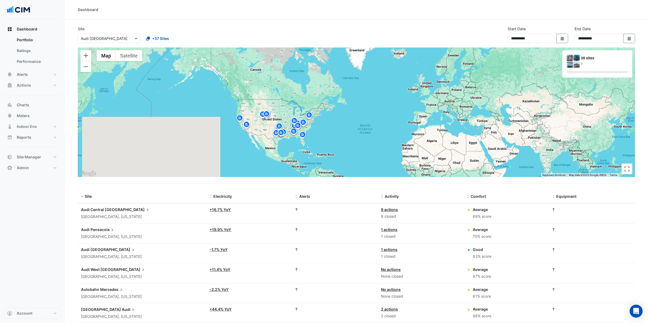
drag, startPoint x: 387, startPoint y: 104, endPoint x: 239, endPoint y: 164, distance: 159.5
click at [239, 164] on div "To activate drag with keyboard, press Alt + Enter. Once in keyboard drag state,…" at bounding box center [356, 112] width 557 height 130
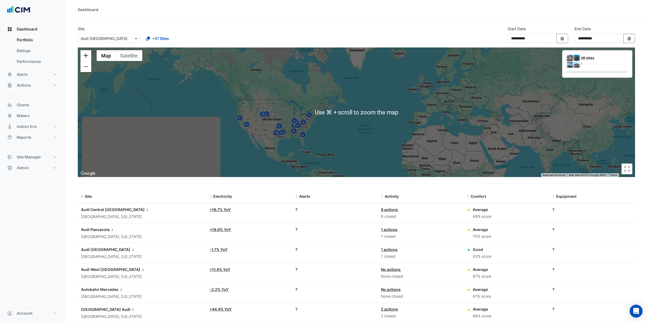
click at [87, 55] on button "Zoom in" at bounding box center [85, 55] width 11 height 11
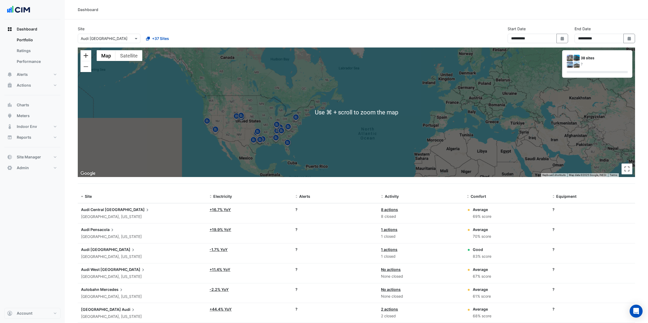
click at [87, 55] on button "Zoom in" at bounding box center [85, 55] width 11 height 11
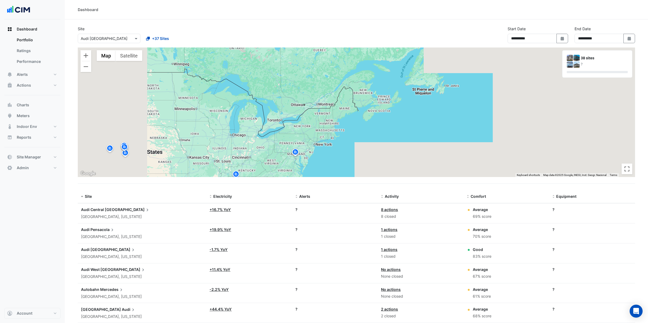
drag, startPoint x: 198, startPoint y: 121, endPoint x: 328, endPoint y: 134, distance: 130.1
click at [328, 134] on div "To activate drag with keyboard, press Alt + Enter. Once in keyboard drag state,…" at bounding box center [356, 112] width 557 height 130
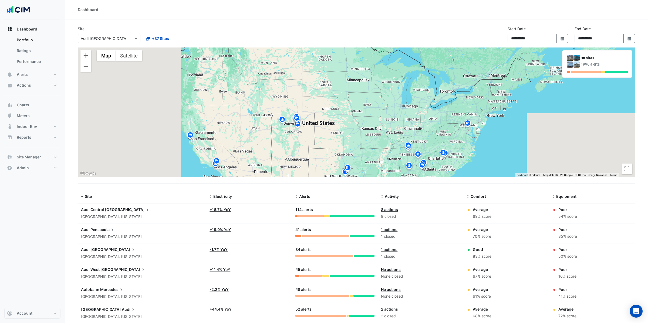
drag, startPoint x: 260, startPoint y: 150, endPoint x: 435, endPoint y: 120, distance: 177.9
click at [435, 120] on div "To activate drag with keyboard, press Alt + Enter. Once in keyboard drag state,…" at bounding box center [356, 112] width 557 height 130
click at [89, 67] on button "Zoom out" at bounding box center [85, 66] width 11 height 11
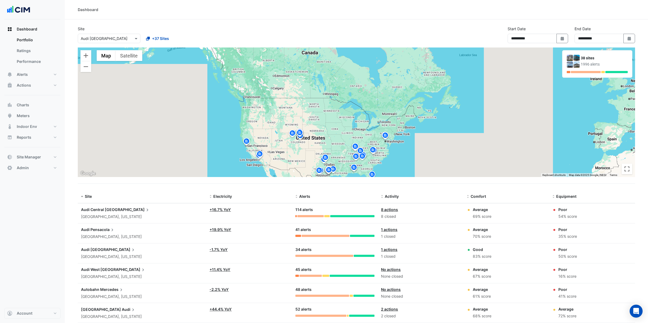
drag, startPoint x: 311, startPoint y: 89, endPoint x: 286, endPoint y: 107, distance: 30.5
click at [286, 107] on div "To activate drag with keyboard, press Alt + Enter. Once in keyboard drag state,…" at bounding box center [356, 112] width 557 height 130
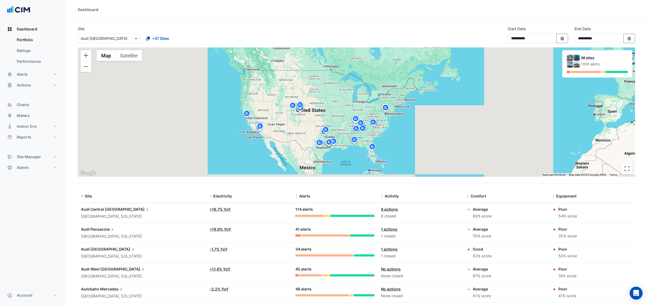
drag, startPoint x: 311, startPoint y: 115, endPoint x: 307, endPoint y: 84, distance: 31.2
click at [307, 84] on div "To activate drag with keyboard, press Alt + Enter. Once in keyboard drag state,…" at bounding box center [356, 112] width 557 height 130
click at [300, 104] on img at bounding box center [299, 105] width 9 height 9
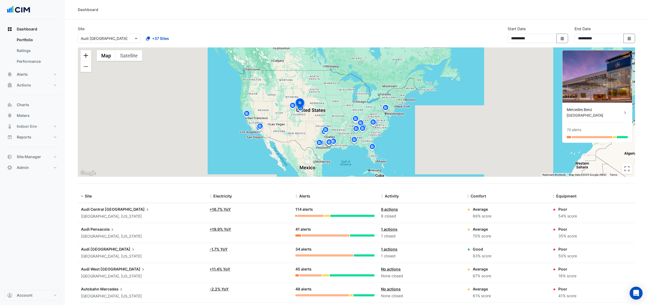
click at [86, 57] on button "Zoom in" at bounding box center [85, 55] width 11 height 11
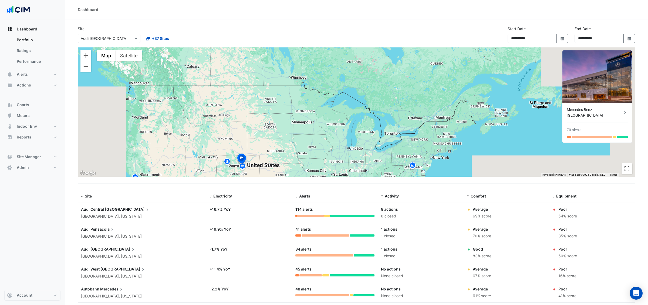
drag, startPoint x: 259, startPoint y: 96, endPoint x: 273, endPoint y: 109, distance: 19.1
click at [260, 152] on div "To activate drag with keyboard, press Alt + Enter. Once in keyboard drag state,…" at bounding box center [356, 112] width 557 height 130
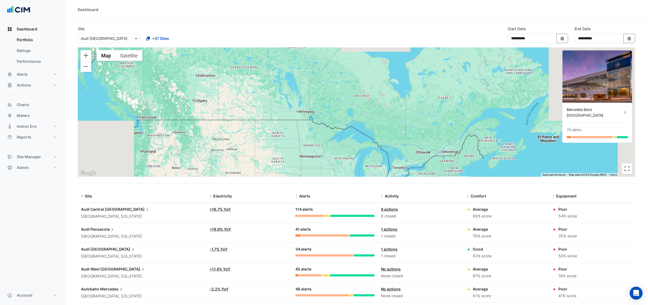
drag, startPoint x: 278, startPoint y: 98, endPoint x: 279, endPoint y: 137, distance: 39.4
click at [279, 137] on div "To activate drag with keyboard, press Alt + Enter. Once in keyboard drag state,…" at bounding box center [356, 112] width 557 height 130
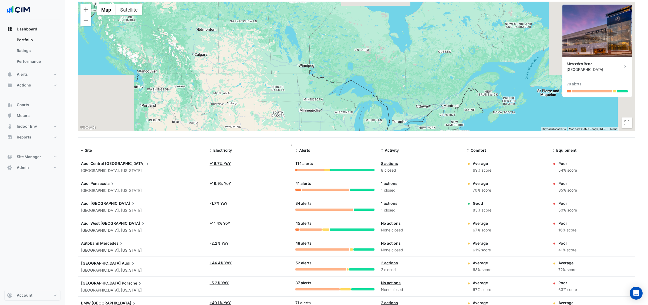
scroll to position [44, 0]
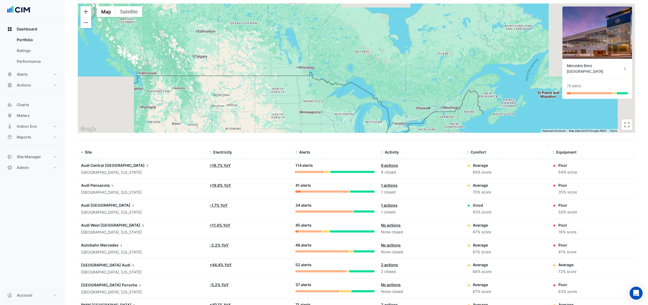
click at [472, 153] on span "Comfort" at bounding box center [477, 152] width 15 height 5
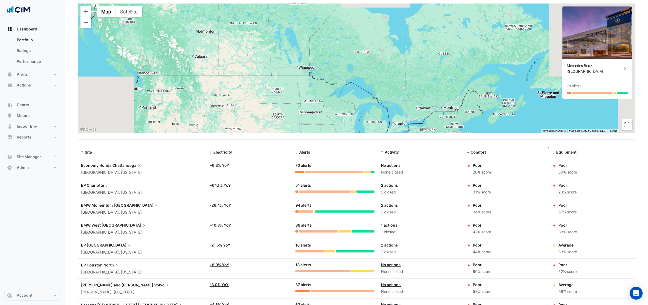
click at [472, 153] on span "Comfort" at bounding box center [477, 152] width 15 height 5
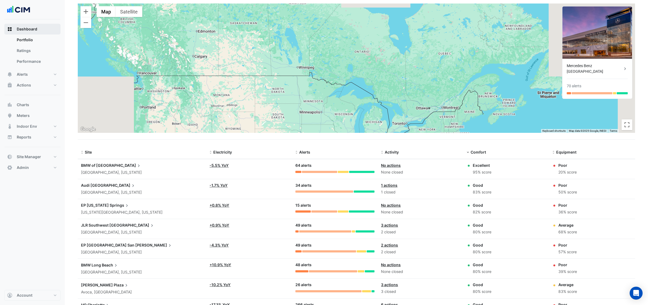
click at [29, 30] on span "Dashboard" at bounding box center [27, 28] width 21 height 5
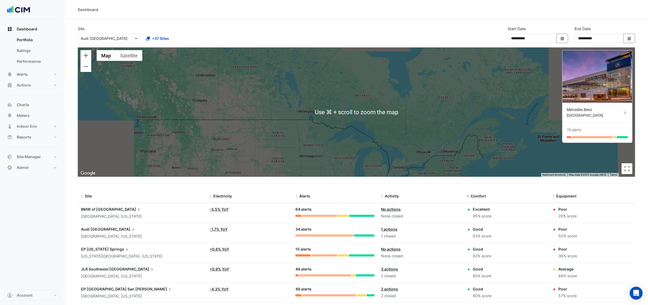
click at [110, 40] on input "text" at bounding box center [104, 39] width 46 height 6
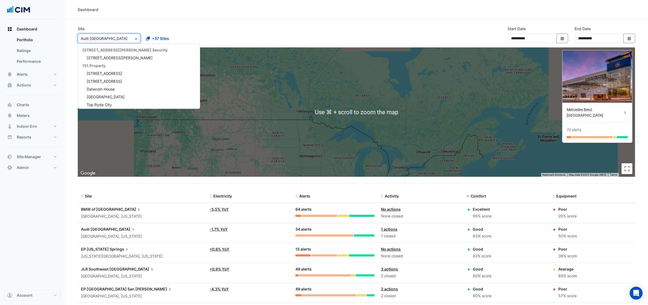
click at [110, 39] on input "text" at bounding box center [104, 39] width 46 height 6
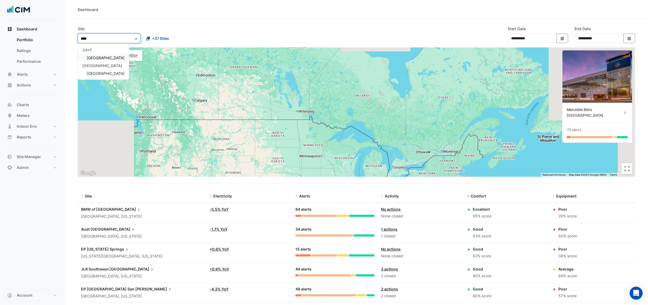
type input "*****"
click at [101, 58] on span "Adare Manor" at bounding box center [106, 58] width 38 height 5
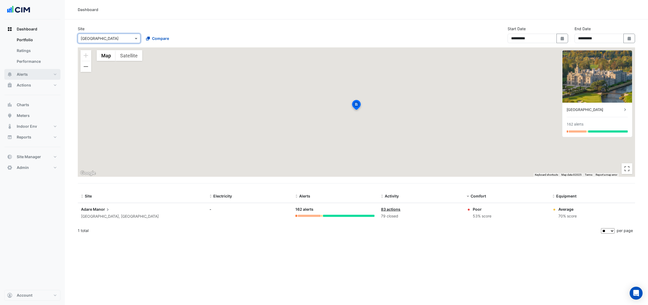
click at [32, 75] on button "Alerts" at bounding box center [32, 74] width 56 height 11
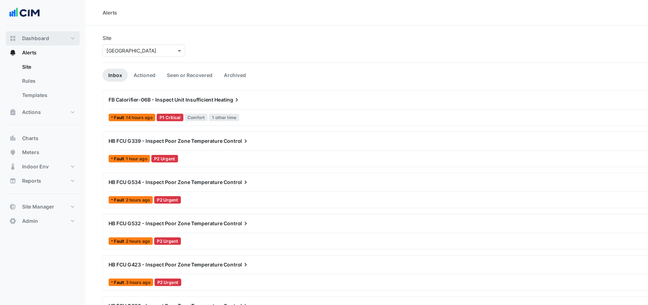
click at [31, 30] on span "Dashboard" at bounding box center [27, 28] width 21 height 5
select select "**"
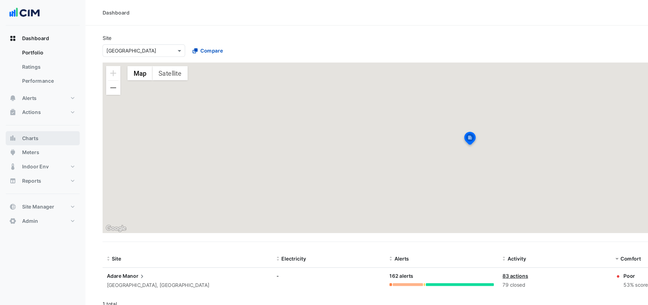
click at [23, 104] on span "Charts" at bounding box center [23, 104] width 12 height 5
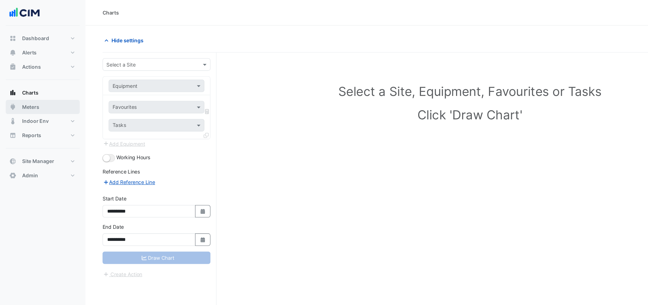
click at [28, 82] on span "Meters" at bounding box center [23, 81] width 13 height 5
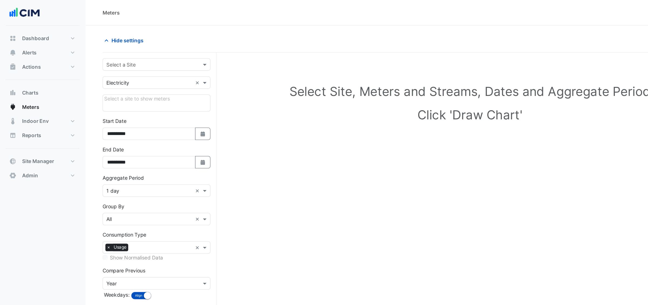
click at [96, 49] on input "text" at bounding box center [113, 49] width 65 height 6
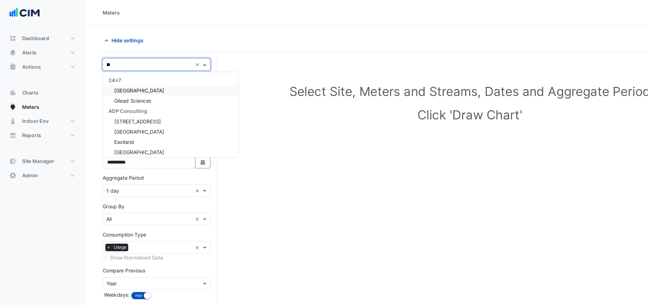
type input "***"
click at [107, 68] on span "Adare Manor" at bounding box center [106, 68] width 38 height 5
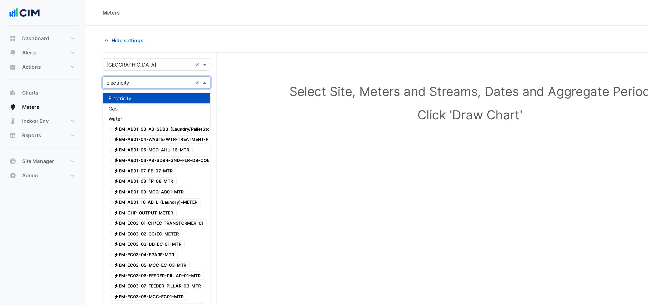
click at [154, 63] on span at bounding box center [155, 63] width 7 height 6
click at [94, 83] on div "Gas" at bounding box center [118, 83] width 81 height 8
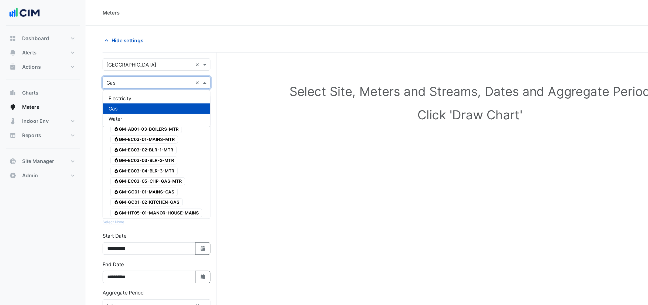
click at [98, 66] on div "Utility Type × Gas ×" at bounding box center [119, 62] width 82 height 9
click at [90, 88] on span "Water" at bounding box center [87, 90] width 10 height 5
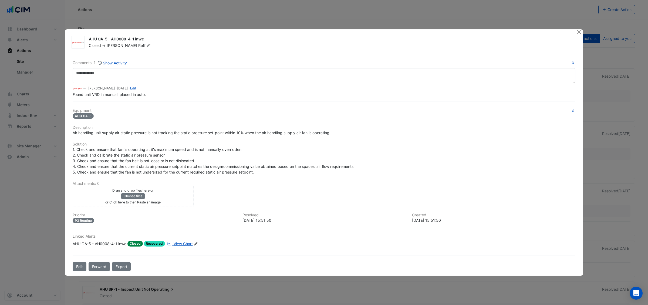
drag, startPoint x: 98, startPoint y: 40, endPoint x: 107, endPoint y: 40, distance: 9.7
click at [107, 40] on div "AHU OA-5 - AH0008-4-1 inwc" at bounding box center [329, 39] width 481 height 6
drag, startPoint x: 98, startPoint y: 40, endPoint x: 129, endPoint y: 40, distance: 30.5
click at [128, 40] on div "AHU OA-5 - AH0008-4-1 inwc" at bounding box center [329, 39] width 481 height 6
drag, startPoint x: 72, startPoint y: 133, endPoint x: 336, endPoint y: 132, distance: 264.2
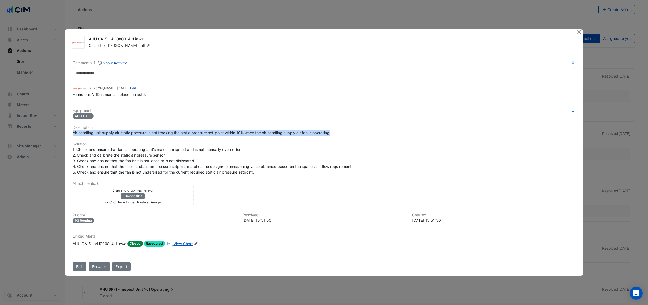
click at [336, 132] on div "Air handling unit supply air static pressure is not tracking the static pressur…" at bounding box center [324, 133] width 502 height 6
click at [183, 243] on span "View Chart" at bounding box center [183, 244] width 19 height 5
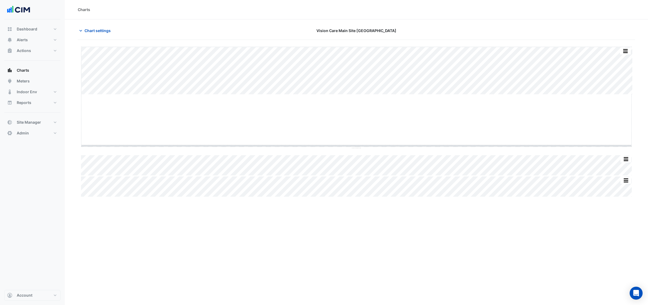
drag, startPoint x: 355, startPoint y: 94, endPoint x: 357, endPoint y: 146, distance: 51.3
drag, startPoint x: 353, startPoint y: 147, endPoint x: 352, endPoint y: 187, distance: 40.0
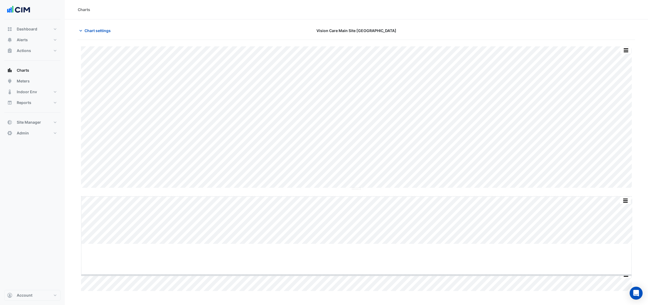
drag, startPoint x: 353, startPoint y: 244, endPoint x: 353, endPoint y: 275, distance: 30.5
drag, startPoint x: 355, startPoint y: 189, endPoint x: 349, endPoint y: 96, distance: 93.6
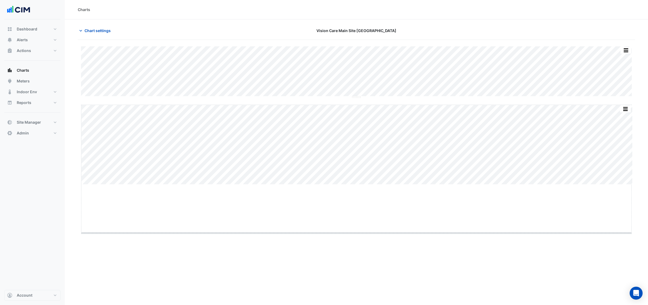
drag, startPoint x: 354, startPoint y: 184, endPoint x: 349, endPoint y: 232, distance: 48.0
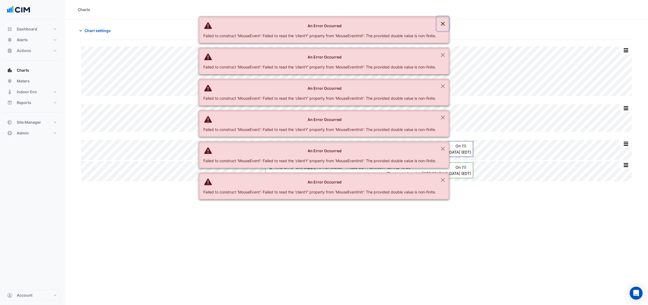
drag, startPoint x: 443, startPoint y: 24, endPoint x: 446, endPoint y: 29, distance: 5.6
click at [444, 25] on button "Close" at bounding box center [442, 23] width 12 height 15
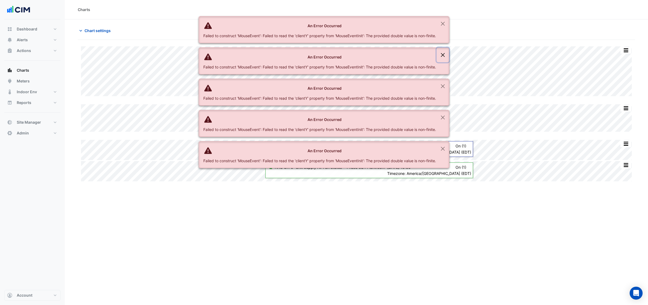
click at [443, 56] on button "Close" at bounding box center [442, 55] width 12 height 15
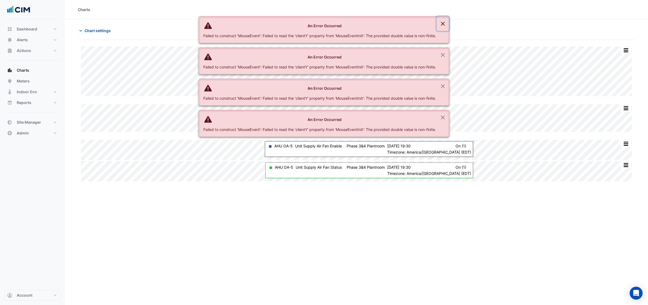
click at [446, 25] on button "Close" at bounding box center [442, 23] width 12 height 15
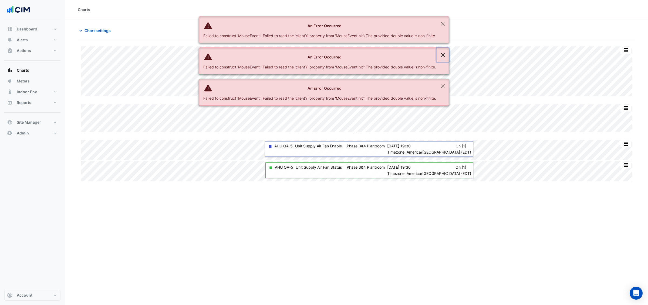
click at [445, 50] on button "Close" at bounding box center [442, 55] width 12 height 15
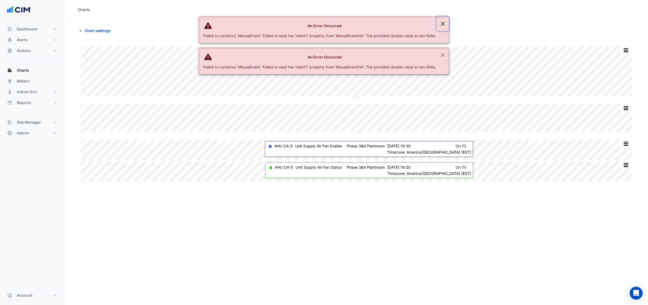
drag, startPoint x: 444, startPoint y: 24, endPoint x: 453, endPoint y: 39, distance: 17.5
click at [448, 27] on button "Close" at bounding box center [442, 23] width 12 height 15
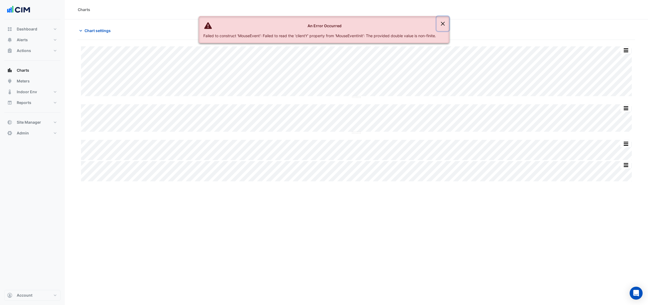
click at [443, 26] on button "Close" at bounding box center [442, 23] width 12 height 15
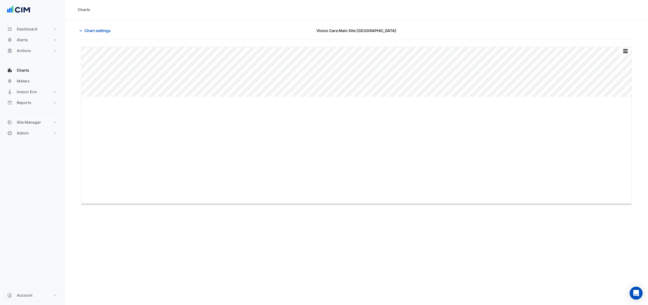
drag, startPoint x: 355, startPoint y: 97, endPoint x: 359, endPoint y: 204, distance: 107.2
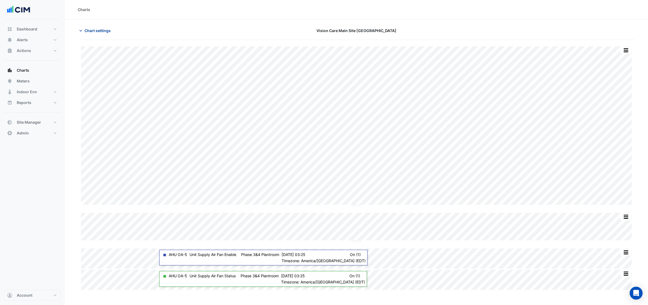
click at [96, 30] on span "Chart settings" at bounding box center [97, 31] width 26 height 6
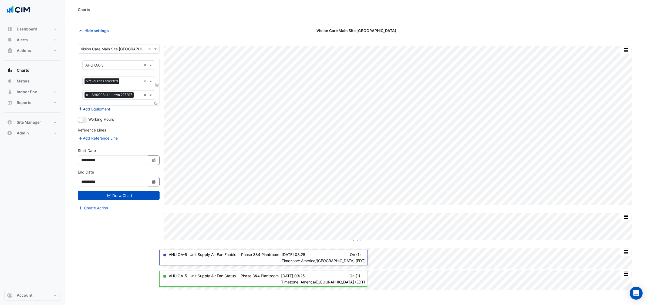
click at [95, 109] on button "Add Equipment" at bounding box center [94, 109] width 33 height 6
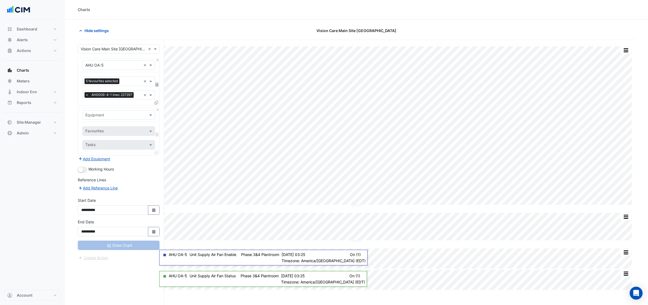
click at [94, 117] on input "text" at bounding box center [113, 116] width 56 height 6
type input "***"
click at [104, 143] on span "AHU 1D-4" at bounding box center [96, 143] width 18 height 5
click at [108, 131] on input "text" at bounding box center [112, 132] width 55 height 6
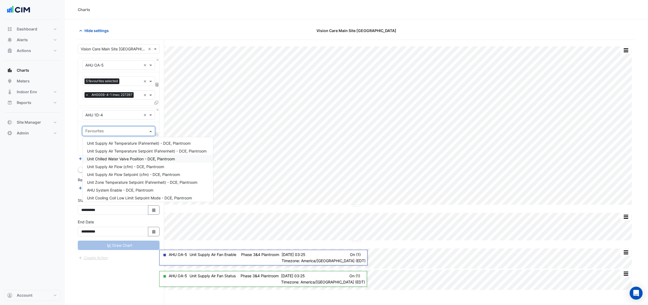
click at [123, 160] on span "Unit Chilled Water Valve Position - DCE, Plantroom" at bounding box center [131, 159] width 88 height 5
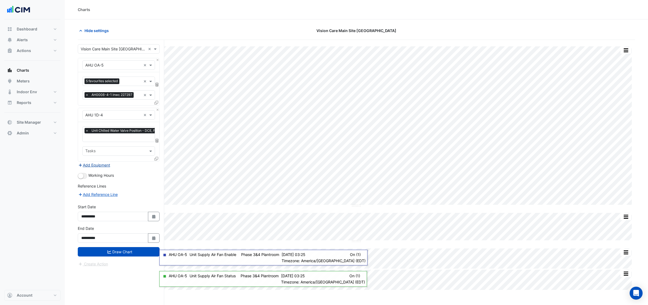
click at [92, 166] on button "Add Equipment" at bounding box center [94, 165] width 33 height 6
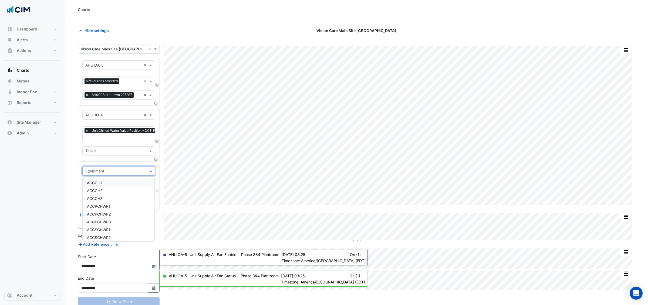
click at [93, 172] on input "text" at bounding box center [113, 172] width 56 height 6
type input "*******"
click at [95, 184] on span "Weather" at bounding box center [94, 183] width 15 height 5
click at [106, 186] on input "text" at bounding box center [115, 188] width 60 height 6
click at [108, 215] on span "Temperature (Fahrenheit)" at bounding box center [109, 215] width 45 height 5
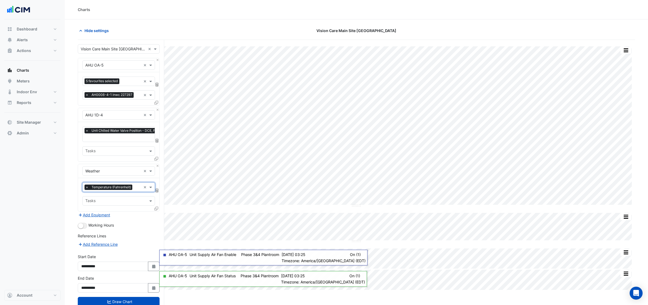
scroll to position [21, 0]
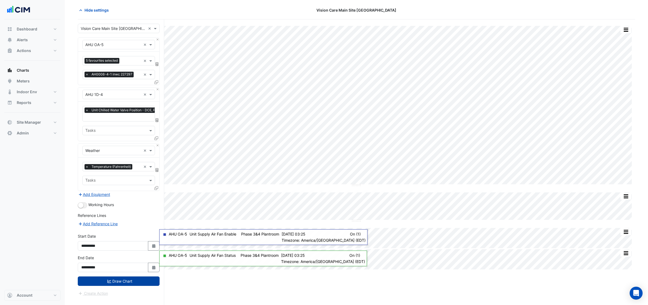
click at [121, 282] on button "Draw Chart" at bounding box center [119, 281] width 82 height 9
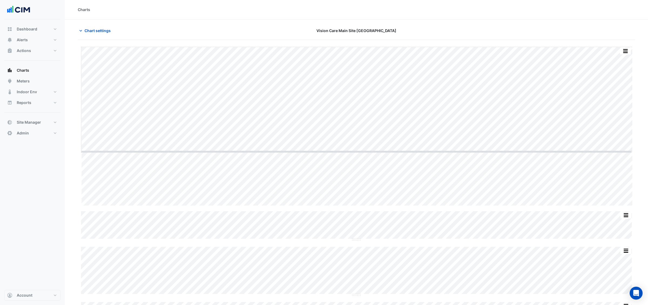
drag, startPoint x: 357, startPoint y: 206, endPoint x: 355, endPoint y: 149, distance: 56.2
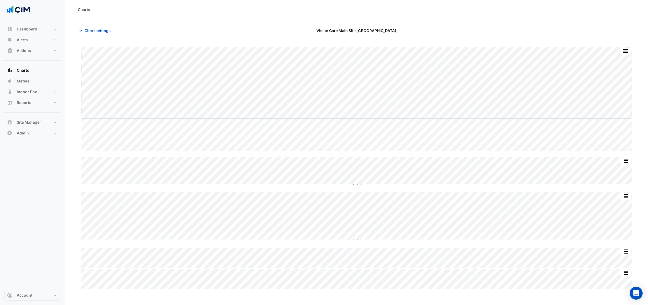
drag, startPoint x: 356, startPoint y: 151, endPoint x: 356, endPoint y: 120, distance: 30.2
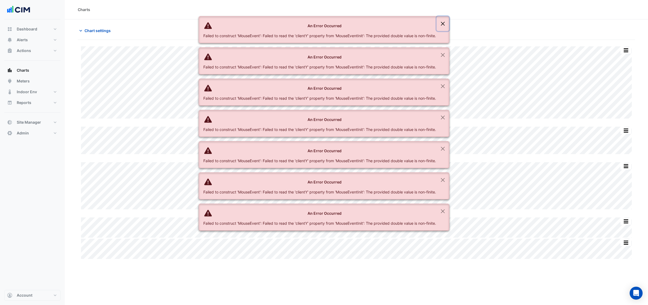
click at [446, 23] on button "Close" at bounding box center [442, 23] width 12 height 15
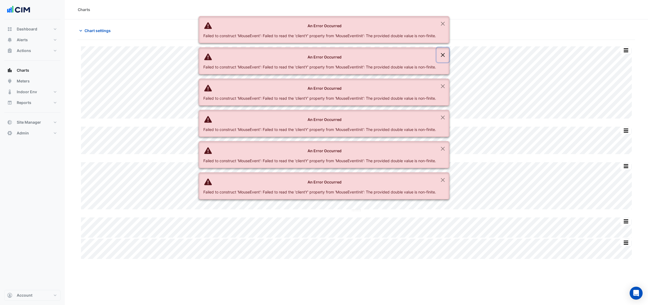
click at [444, 54] on button "Close" at bounding box center [442, 55] width 12 height 15
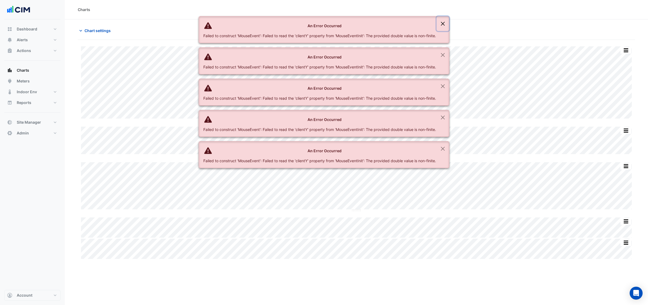
click at [443, 25] on button "Close" at bounding box center [442, 23] width 12 height 15
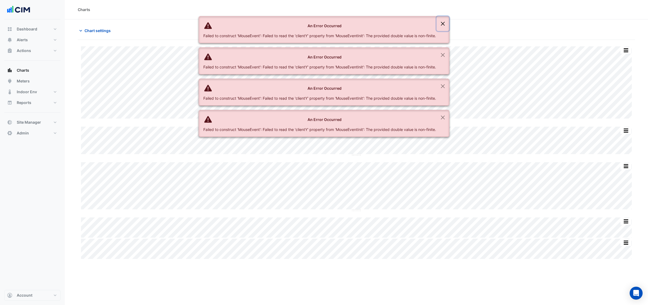
click at [443, 25] on button "Close" at bounding box center [442, 23] width 12 height 15
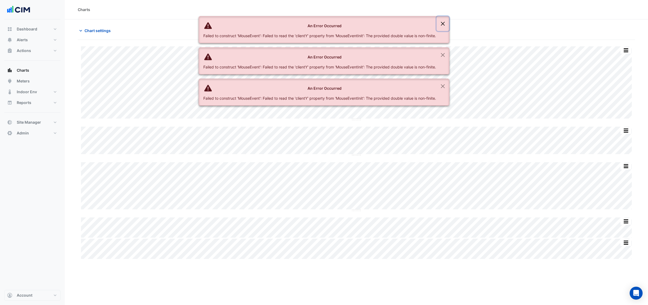
click at [443, 25] on button "Close" at bounding box center [442, 23] width 12 height 15
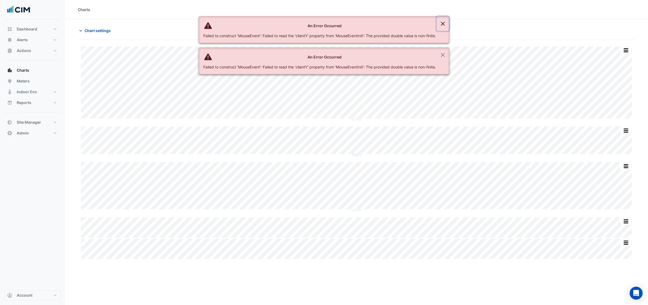
click at [443, 25] on button "Close" at bounding box center [442, 23] width 12 height 15
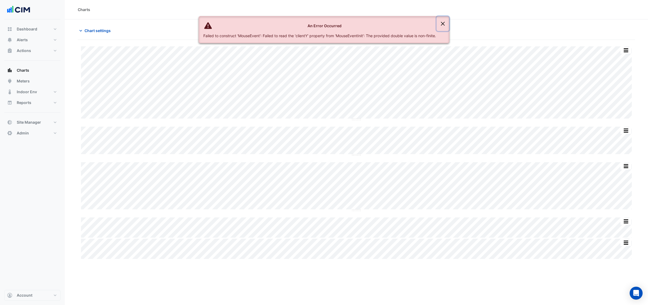
click at [445, 23] on button "Close" at bounding box center [442, 23] width 12 height 15
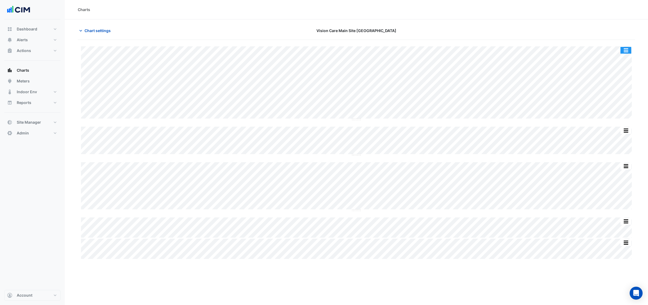
click at [624, 50] on button "button" at bounding box center [625, 50] width 11 height 7
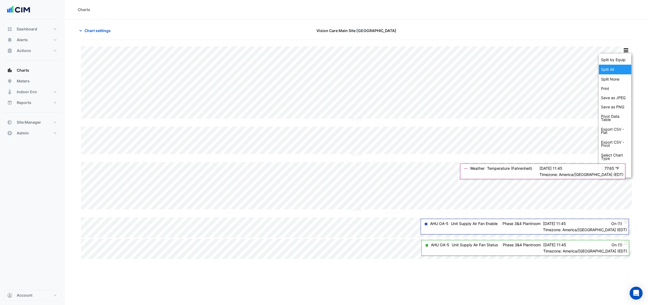
click at [608, 69] on div "Split All" at bounding box center [614, 70] width 32 height 10
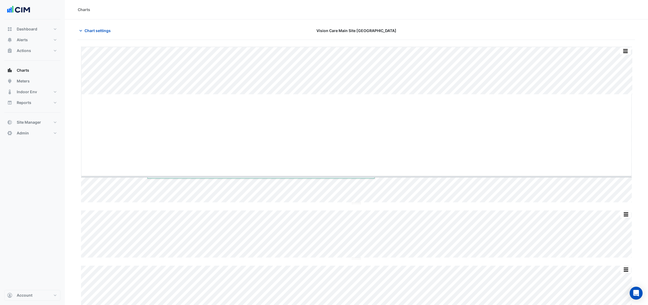
drag, startPoint x: 355, startPoint y: 94, endPoint x: 354, endPoint y: 177, distance: 82.3
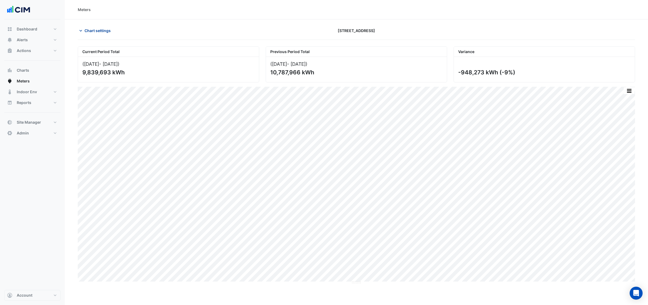
click at [97, 29] on span "Chart settings" at bounding box center [97, 31] width 26 height 6
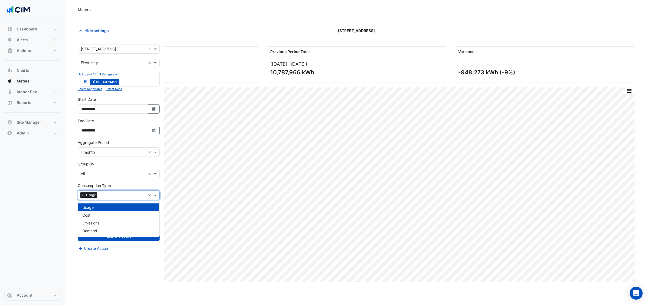
click at [101, 196] on input "text" at bounding box center [122, 196] width 46 height 6
drag, startPoint x: 92, startPoint y: 224, endPoint x: 92, endPoint y: 215, distance: 8.4
click at [92, 223] on span "Emissions" at bounding box center [90, 223] width 17 height 5
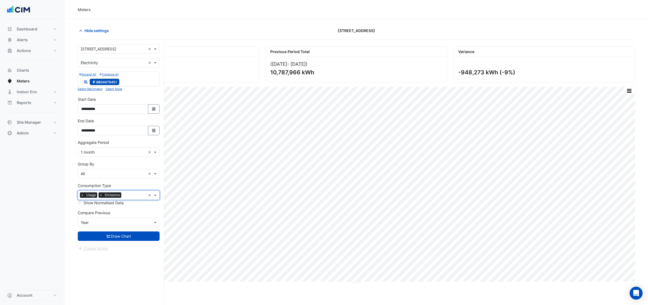
click at [81, 196] on span "×" at bounding box center [82, 195] width 5 height 5
click at [109, 236] on icon "submit" at bounding box center [108, 236] width 5 height 4
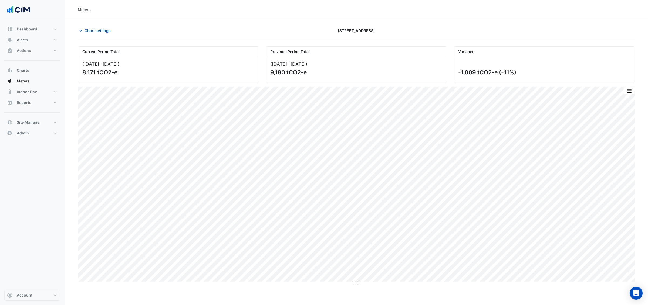
drag, startPoint x: 270, startPoint y: 74, endPoint x: 309, endPoint y: 74, distance: 38.3
click at [309, 74] on div "9,180 tCO2-e" at bounding box center [355, 72] width 171 height 7
click at [32, 298] on span "Account" at bounding box center [25, 295] width 16 height 5
click at [23, 284] on link "Sign Out" at bounding box center [32, 282] width 51 height 11
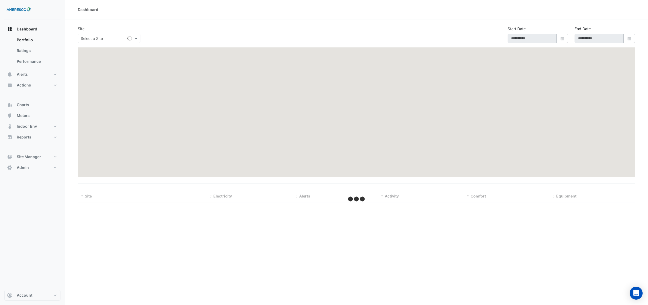
type input "**********"
select select "**"
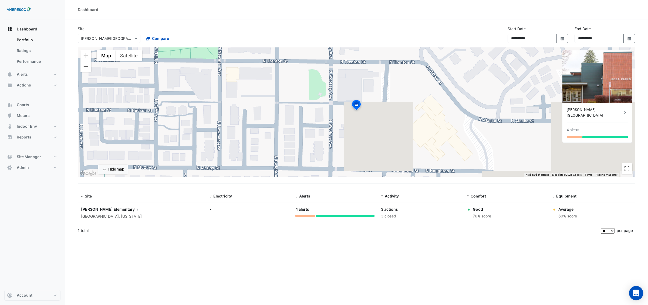
click at [632, 290] on div "Open Intercom Messenger" at bounding box center [636, 294] width 14 height 14
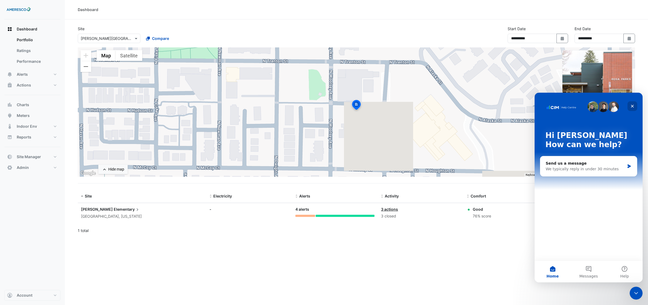
click at [632, 107] on icon "Close" at bounding box center [632, 106] width 4 height 4
